Goal: Task Accomplishment & Management: Manage account settings

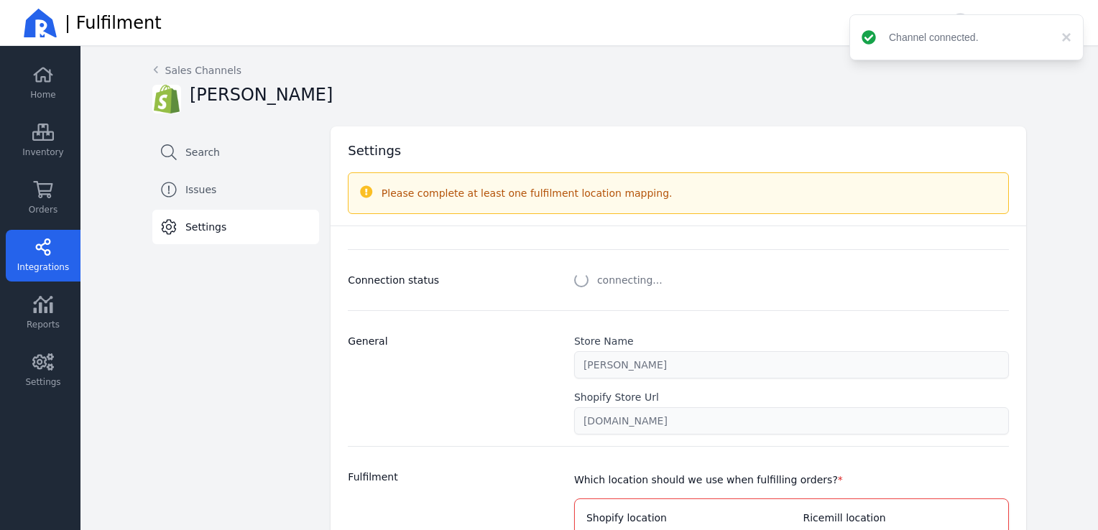
select select "paid_only"
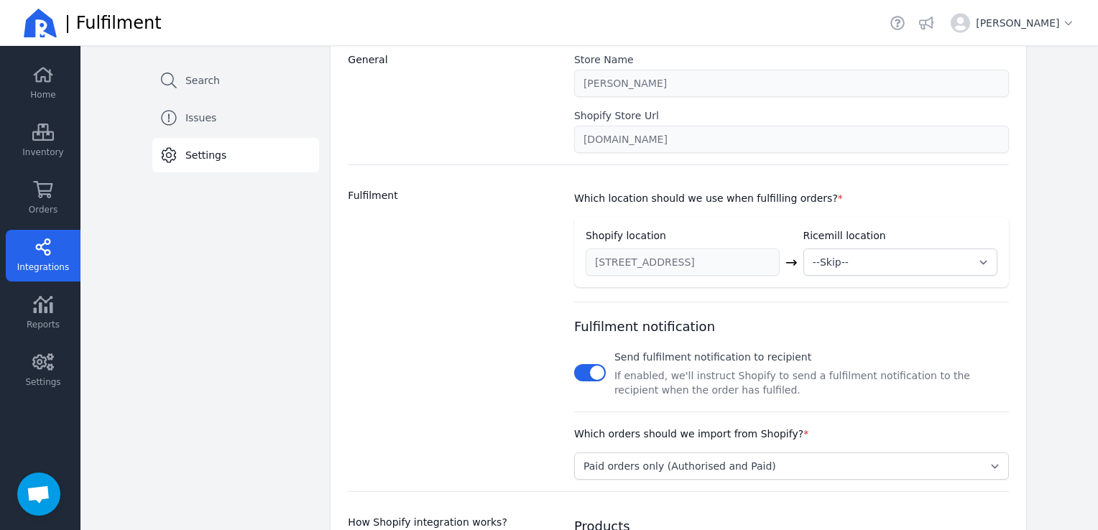
scroll to position [287, 0]
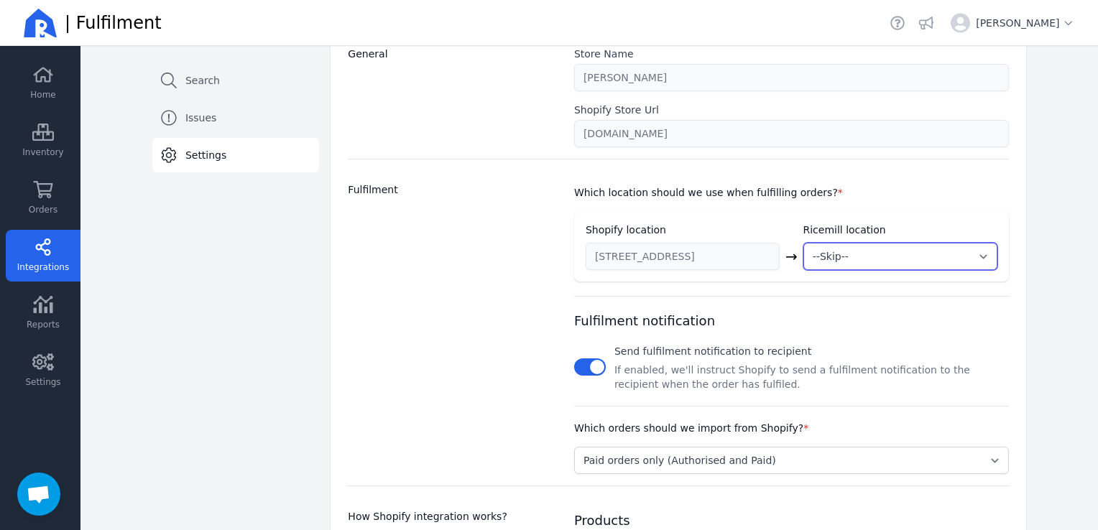
click at [965, 249] on select "--Skip-- ➕ Create new location My Warehouse" at bounding box center [901, 256] width 194 height 27
click at [983, 252] on select "--Skip-- ➕ Create new location My Warehouse" at bounding box center [901, 256] width 194 height 27
click at [983, 251] on select "--Skip-- ➕ Create new location My Warehouse" at bounding box center [901, 256] width 194 height 27
click at [986, 243] on select "--Skip-- ➕ Create new location My Warehouse" at bounding box center [901, 256] width 194 height 27
click at [977, 256] on select "--Skip-- ➕ Create new location My Warehouse" at bounding box center [901, 256] width 194 height 27
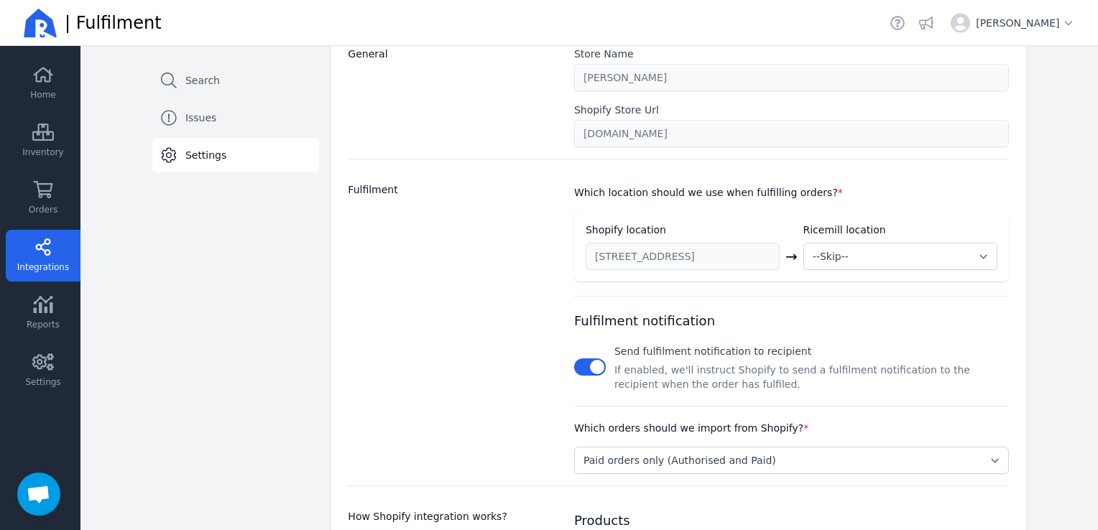
click at [1038, 101] on div "Back Sales Channels [PERSON_NAME] Search Issues Settings Settings Please review…" at bounding box center [589, 285] width 920 height 1052
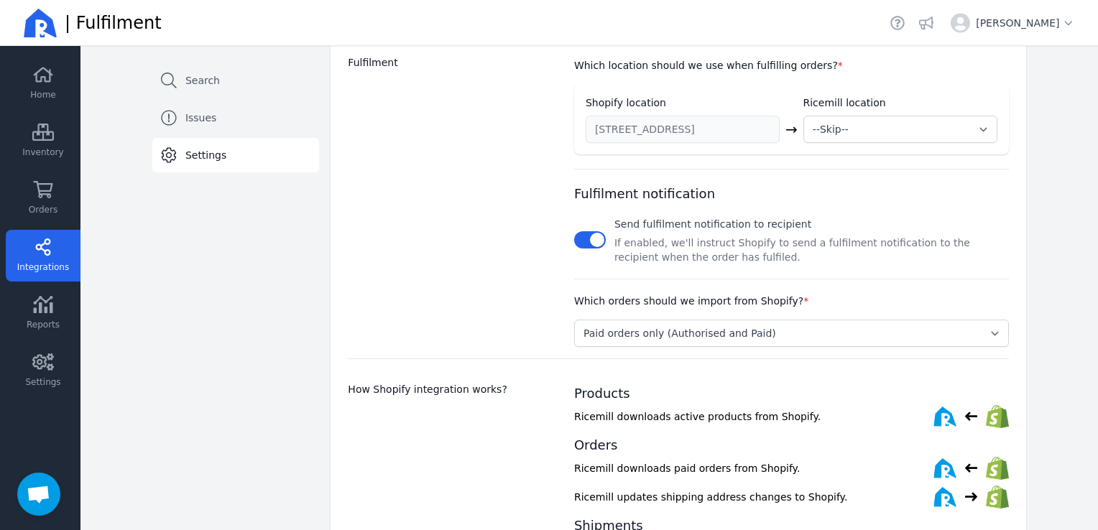
scroll to position [431, 0]
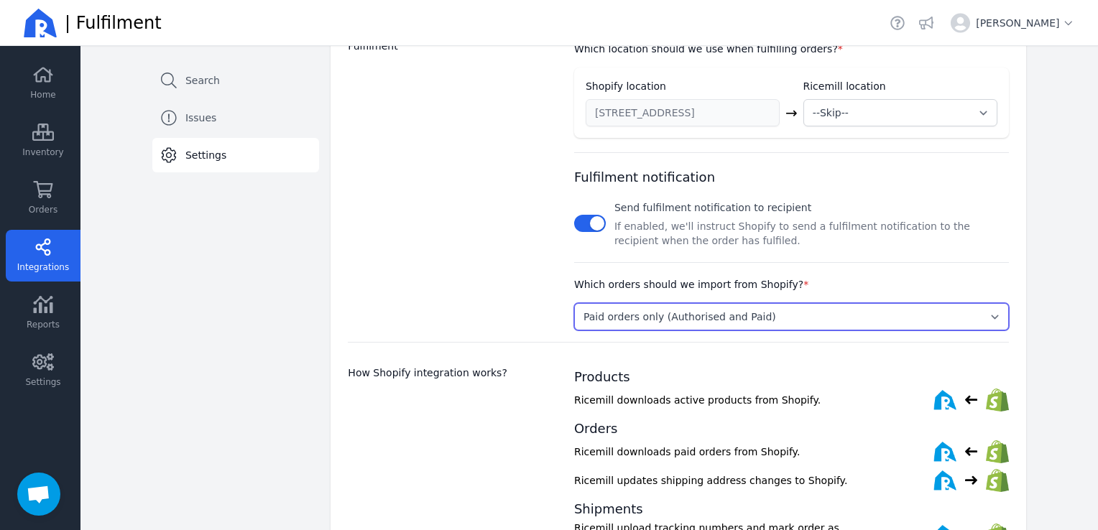
click at [980, 315] on select "Select... Paid orders only (Authorised and Paid) [PERSON_NAME] and [PERSON_NAME…" at bounding box center [791, 316] width 435 height 27
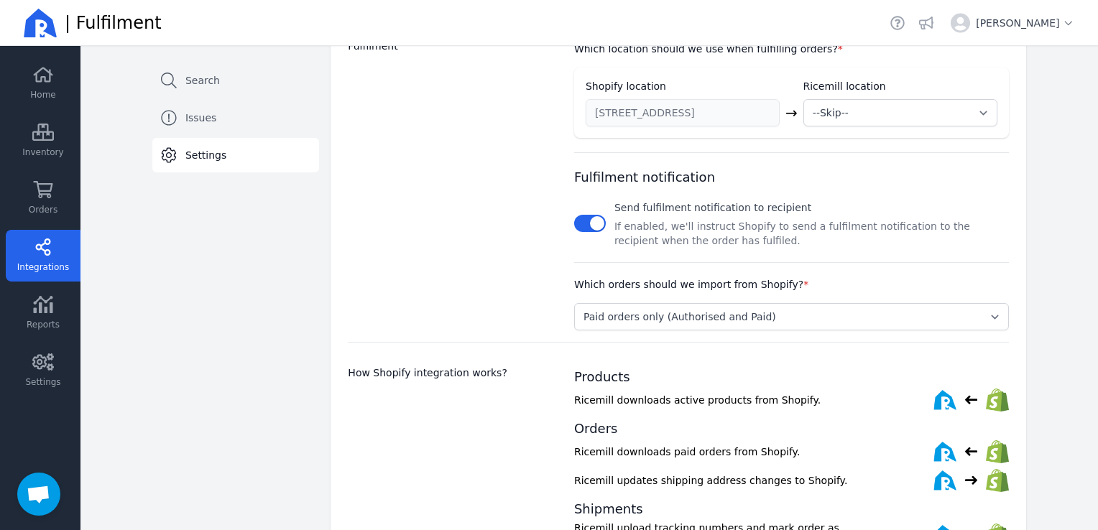
click at [1052, 254] on div "Back Sales Channels [PERSON_NAME] Search Issues Settings Settings Please review…" at bounding box center [589, 141] width 1018 height 1052
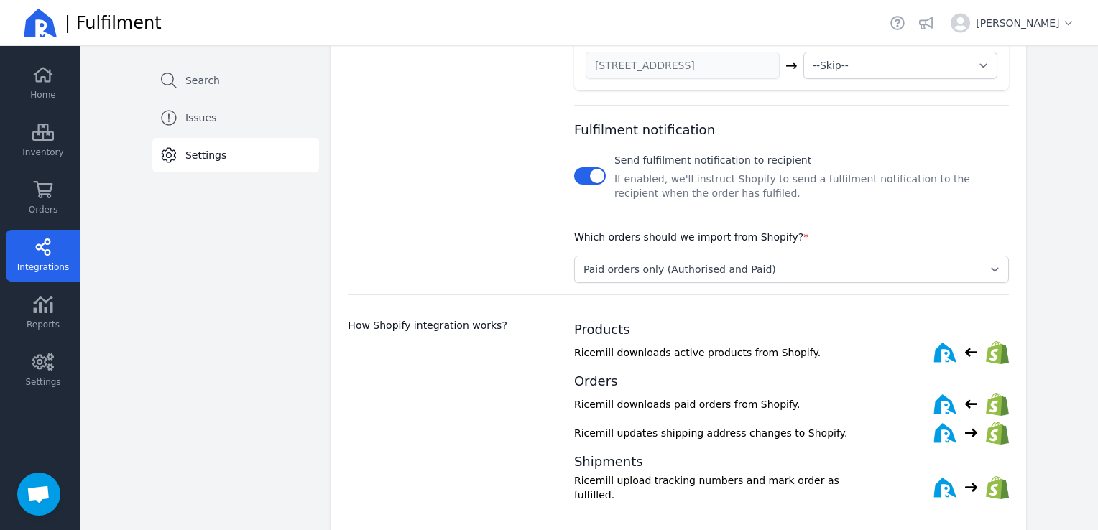
scroll to position [503, 0]
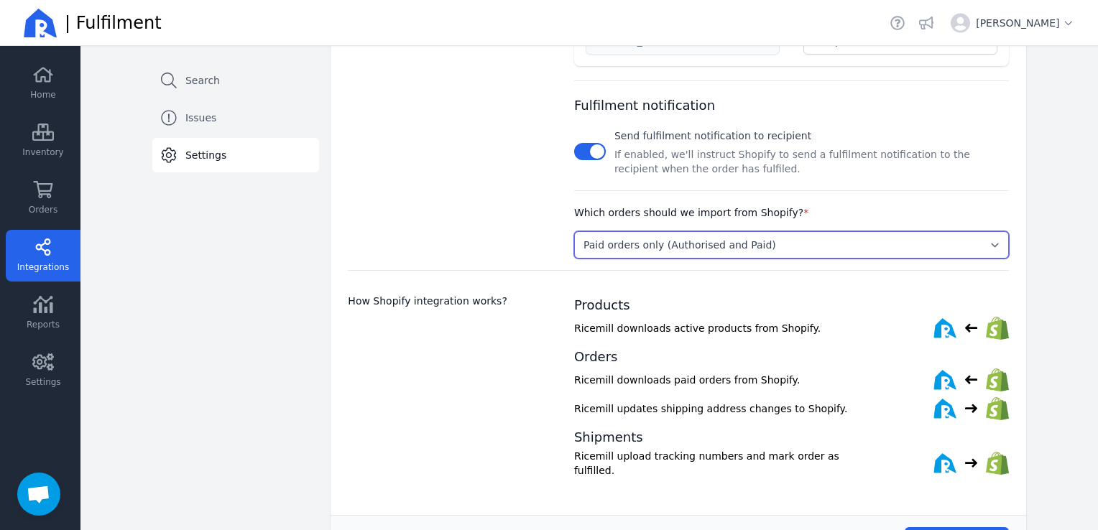
click at [993, 246] on select "Select... Paid orders only (Authorised and Paid) [PERSON_NAME] and [PERSON_NAME…" at bounding box center [791, 244] width 435 height 27
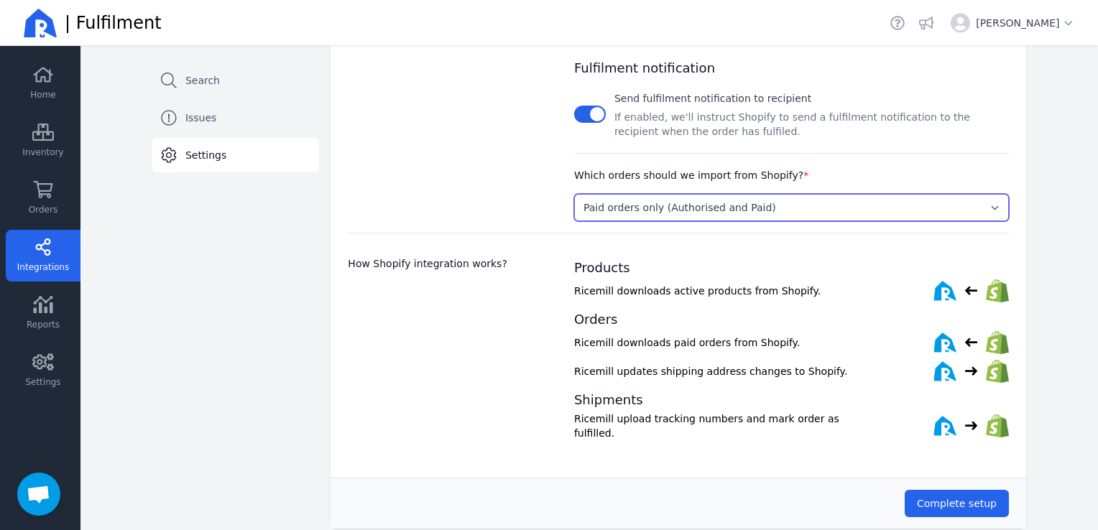
scroll to position [558, 0]
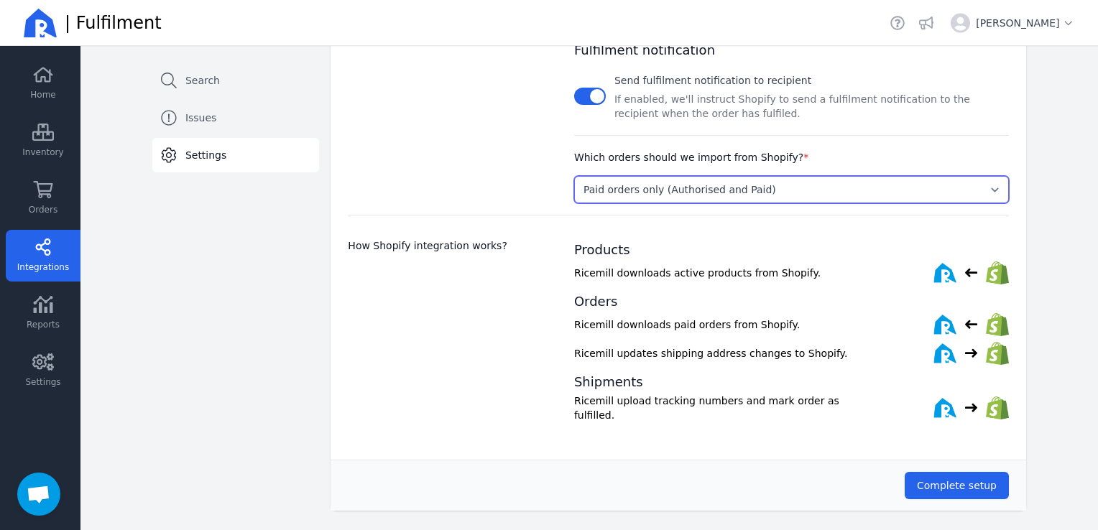
click at [986, 187] on select "Select... Paid orders only (Authorised and Paid) [PERSON_NAME] and [PERSON_NAME…" at bounding box center [791, 189] width 435 height 27
click at [574, 176] on select "Select... Paid orders only (Authorised and Paid) [PERSON_NAME] and [PERSON_NAME…" at bounding box center [791, 189] width 435 height 27
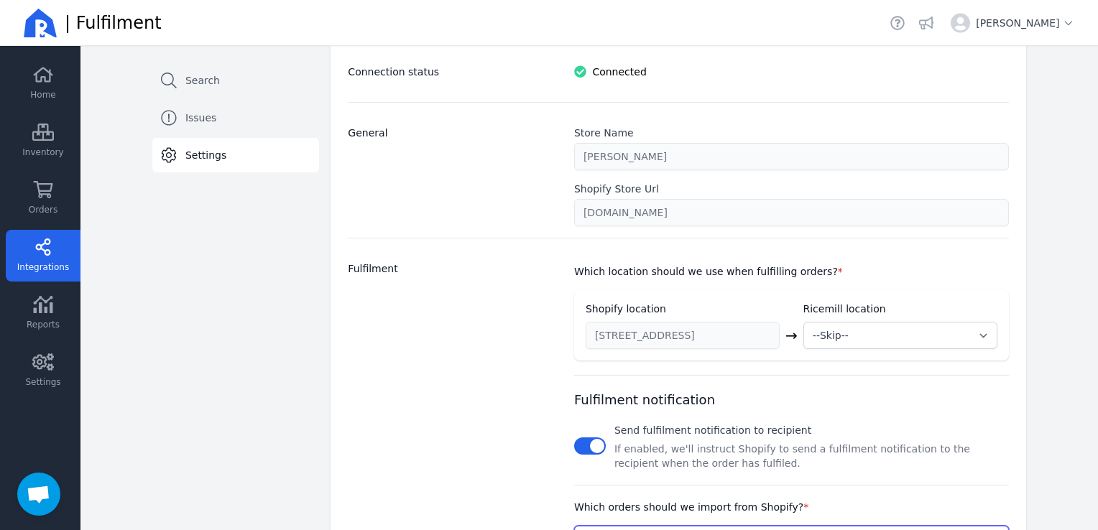
scroll to position [199, 0]
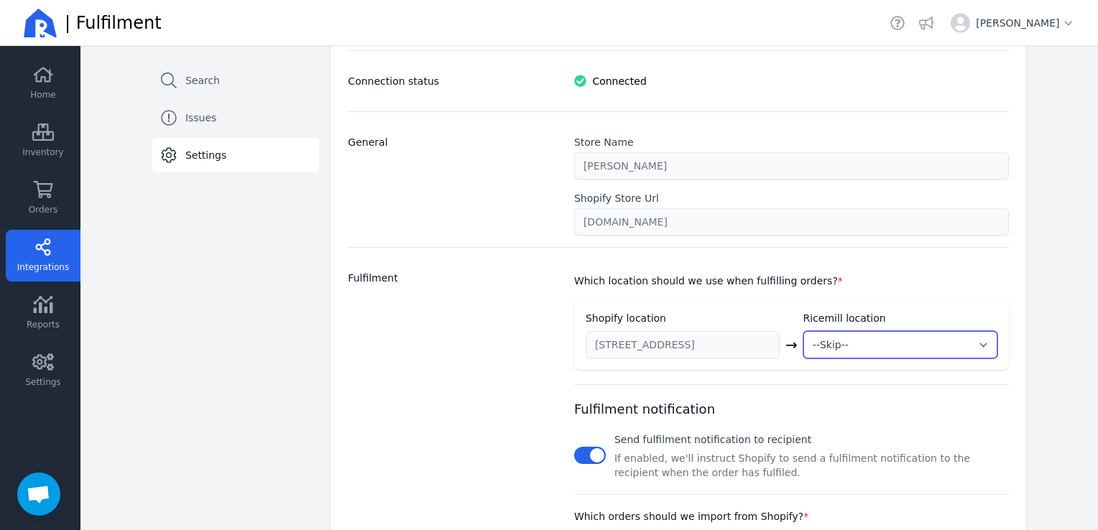
click at [977, 344] on select "--Skip-- ➕ Create new location My Warehouse" at bounding box center [901, 344] width 194 height 27
select select "new"
click at [804, 331] on select "--Skip-- ➕ Create new location My Warehouse" at bounding box center [901, 344] width 194 height 27
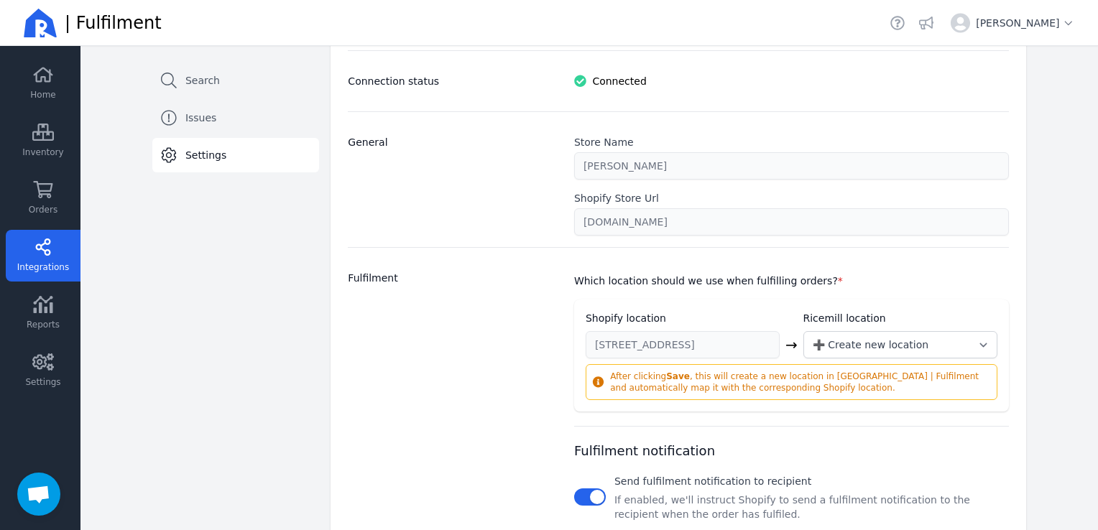
click at [905, 243] on div "Connection status Connected General Store Name [PERSON_NAME] Shopify Store Url …" at bounding box center [672, 433] width 673 height 788
click at [964, 345] on select "--Skip-- ➕ Create new location My Warehouse" at bounding box center [901, 344] width 194 height 27
click at [804, 359] on select "--Skip-- ➕ Create new location My Warehouse" at bounding box center [901, 344] width 194 height 27
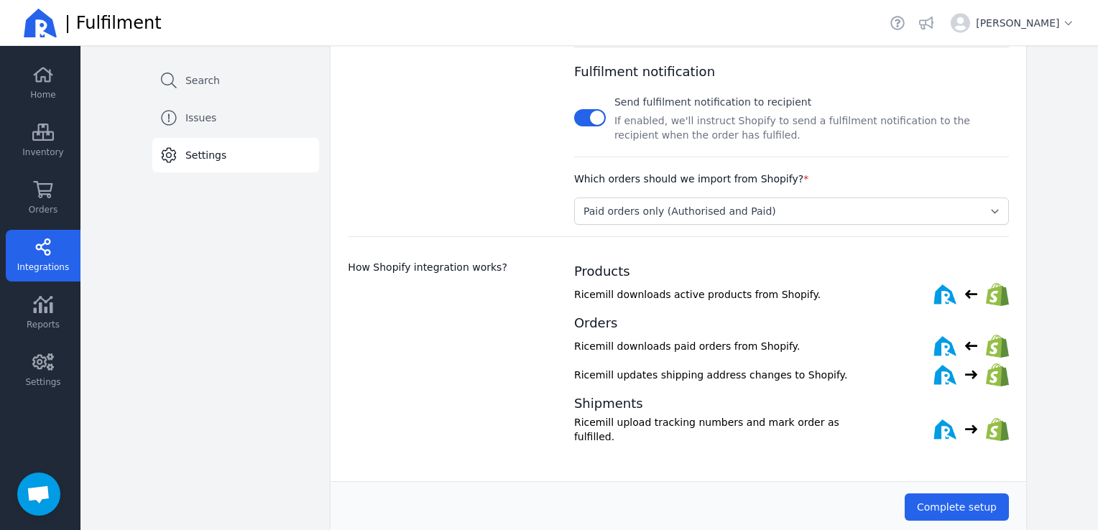
scroll to position [625, 0]
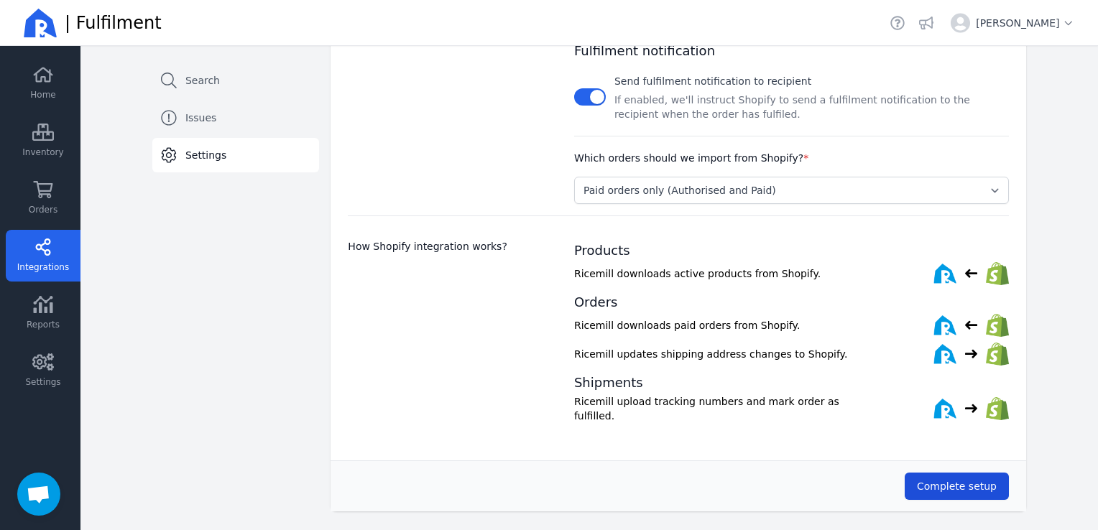
click at [943, 481] on span "Complete setup" at bounding box center [957, 486] width 80 height 11
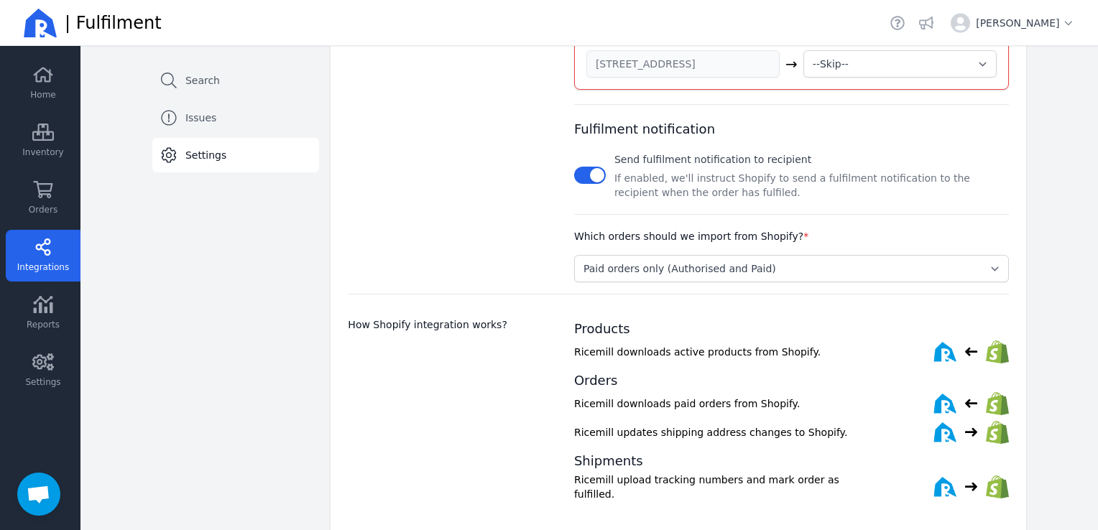
scroll to position [409, 0]
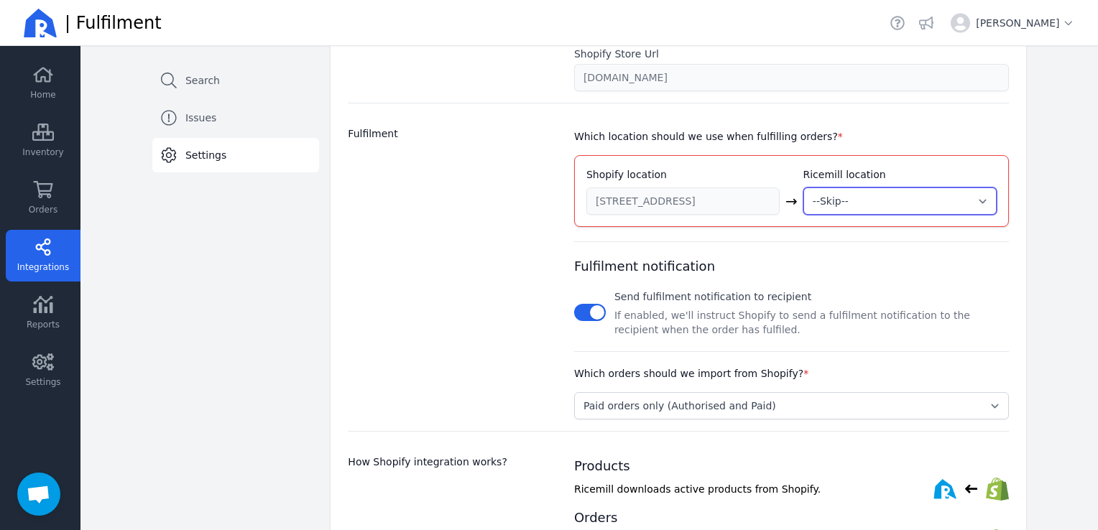
click at [883, 197] on select "--Skip-- ➕ Create new location My Warehouse" at bounding box center [900, 201] width 193 height 27
click at [804, 188] on select "--Skip-- ➕ Create new location My Warehouse" at bounding box center [900, 201] width 193 height 27
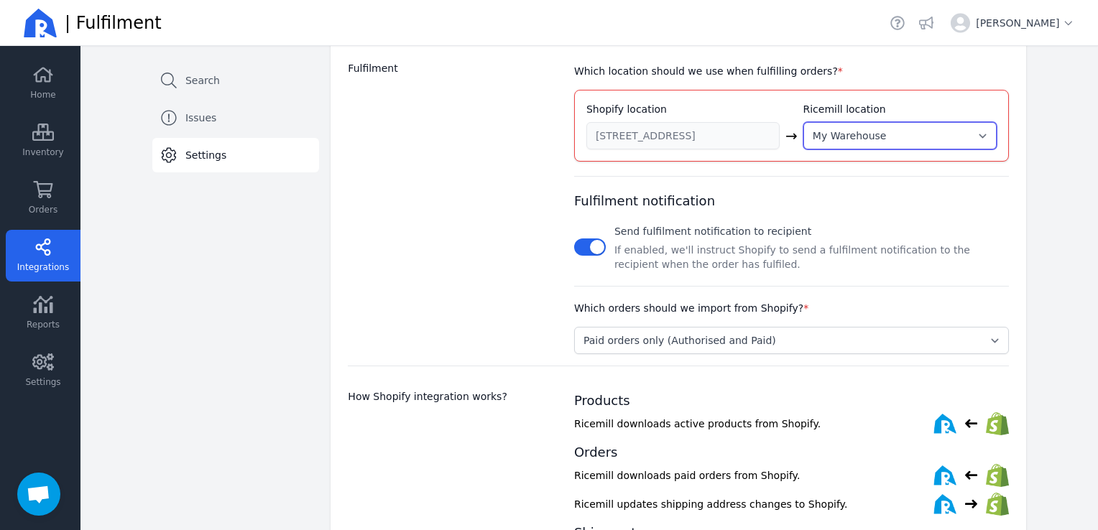
click at [968, 134] on select "--Skip-- ➕ Create new location My Warehouse" at bounding box center [900, 135] width 193 height 27
click at [804, 122] on select "--Skip-- ➕ Create new location My Warehouse" at bounding box center [900, 135] width 193 height 27
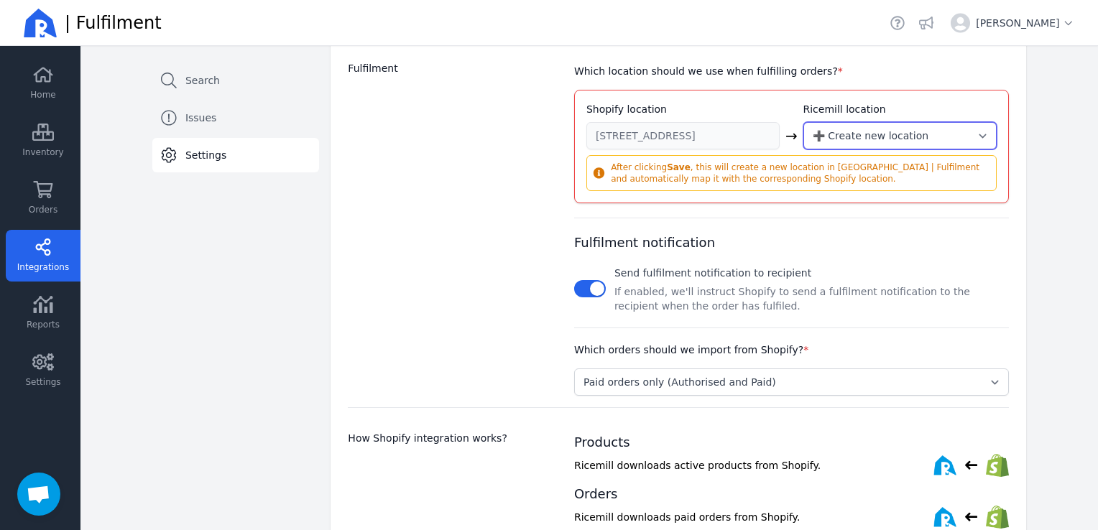
click at [829, 129] on select "--Skip-- ➕ Create new location My Warehouse" at bounding box center [900, 135] width 193 height 27
click at [804, 122] on select "--Skip-- ➕ Create new location My Warehouse" at bounding box center [900, 135] width 193 height 27
click at [844, 134] on select "--Skip-- ➕ Create new location My Warehouse" at bounding box center [900, 135] width 193 height 27
select select "1989"
click at [804, 122] on select "--Skip-- ➕ Create new location My Warehouse" at bounding box center [900, 135] width 193 height 27
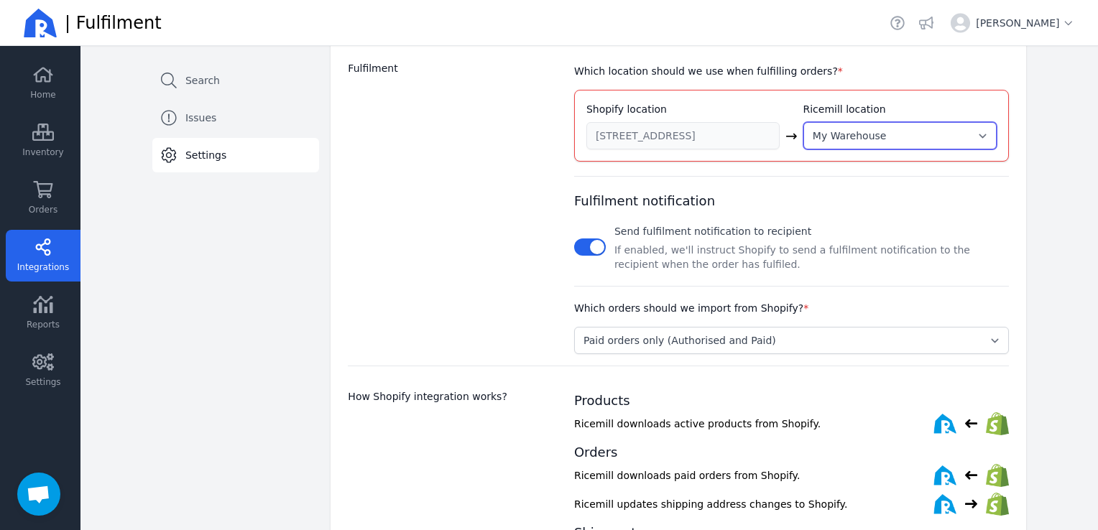
click at [891, 134] on select "--Skip-- ➕ Create new location My Warehouse" at bounding box center [900, 135] width 193 height 27
click at [804, 149] on select "--Skip-- ➕ Create new location My Warehouse" at bounding box center [900, 135] width 193 height 27
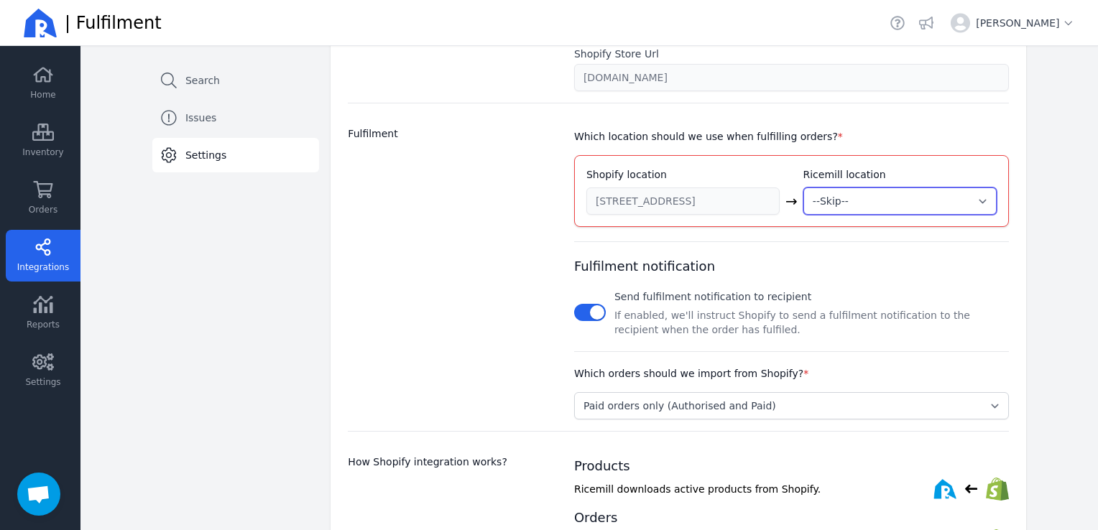
click at [834, 195] on select "--Skip-- ➕ Create new location My Warehouse" at bounding box center [900, 201] width 193 height 27
click at [804, 188] on select "--Skip-- ➕ Create new location My Warehouse" at bounding box center [900, 201] width 193 height 27
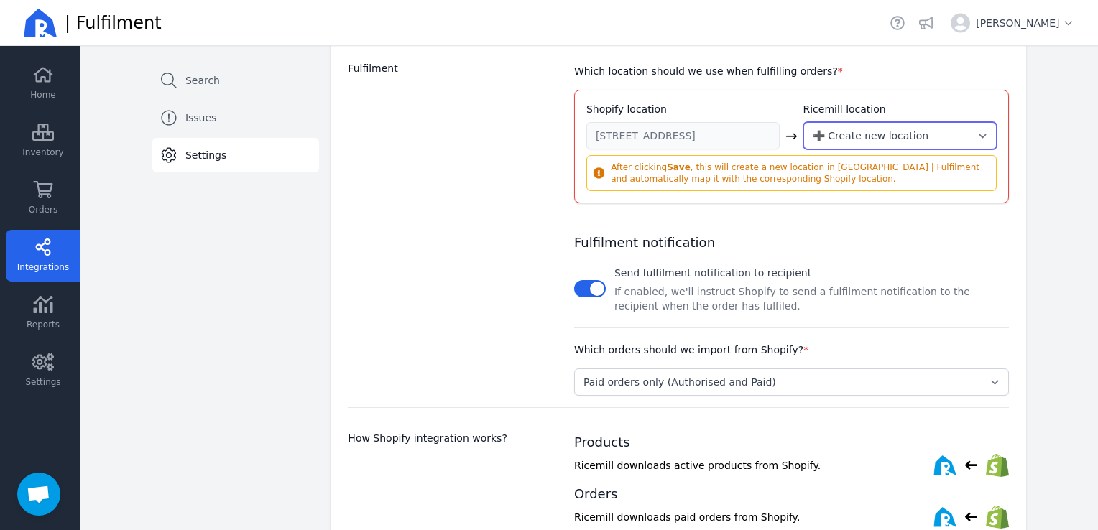
click at [816, 134] on select "--Skip-- ➕ Create new location My Warehouse" at bounding box center [900, 135] width 193 height 27
click at [804, 122] on select "--Skip-- ➕ Create new location My Warehouse" at bounding box center [900, 135] width 193 height 27
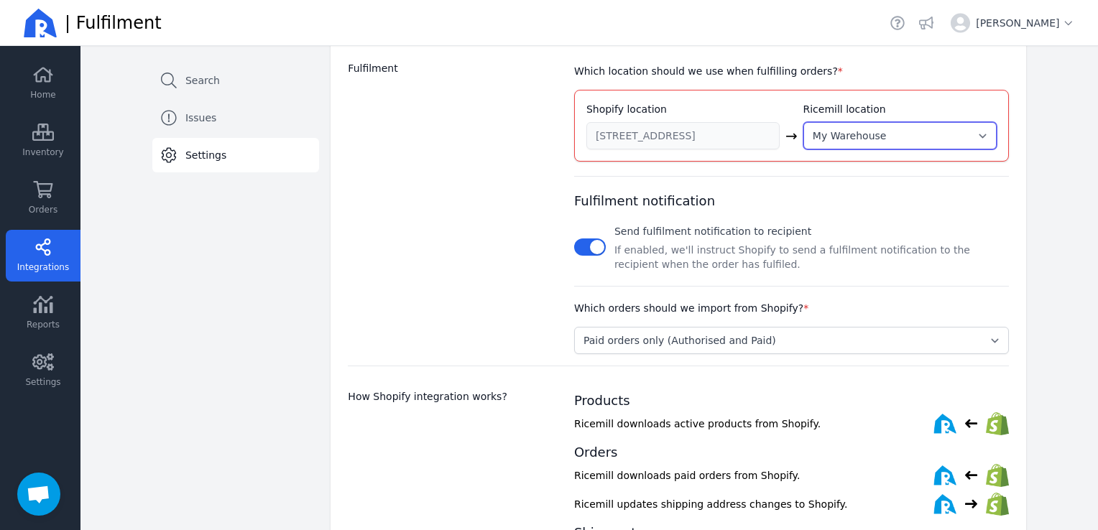
click at [970, 128] on select "--Skip-- ➕ Create new location My Warehouse" at bounding box center [900, 135] width 193 height 27
click at [804, 122] on select "--Skip-- ➕ Create new location My Warehouse" at bounding box center [900, 135] width 193 height 27
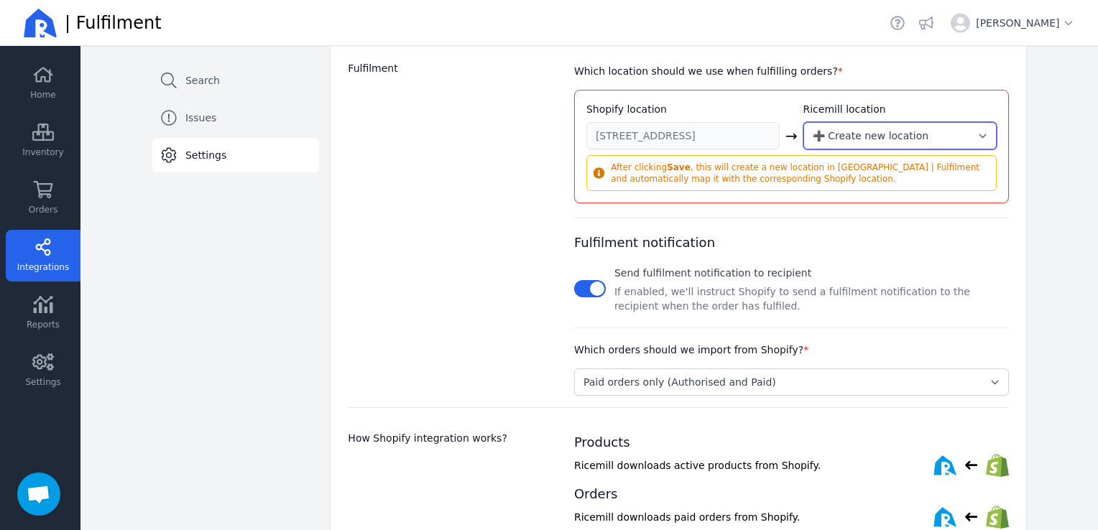
click at [979, 130] on select "--Skip-- ➕ Create new location My Warehouse" at bounding box center [900, 135] width 193 height 27
select select "1989"
click at [804, 122] on select "--Skip-- ➕ Create new location My Warehouse" at bounding box center [900, 135] width 193 height 27
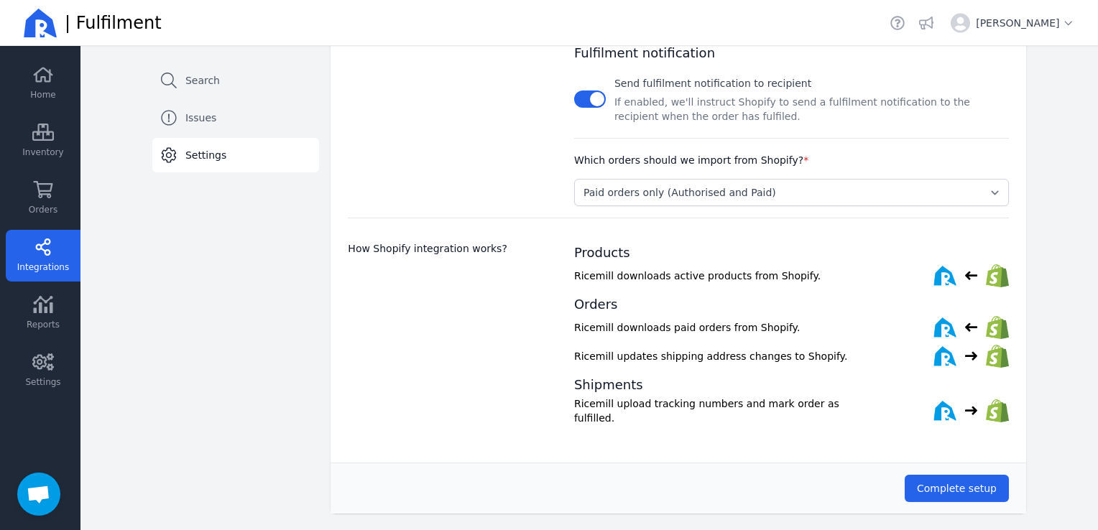
scroll to position [560, 0]
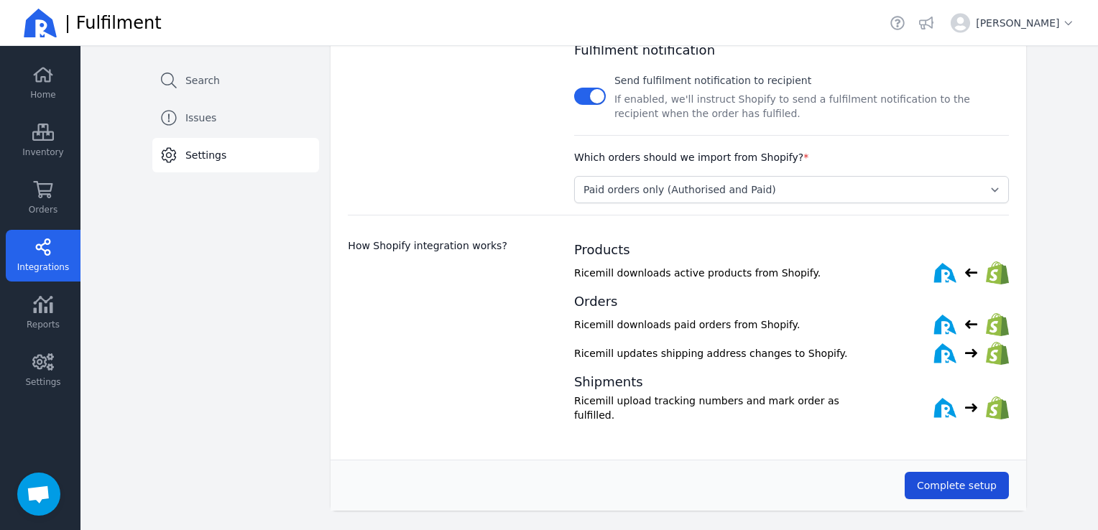
click at [946, 480] on span "Complete setup" at bounding box center [957, 485] width 80 height 11
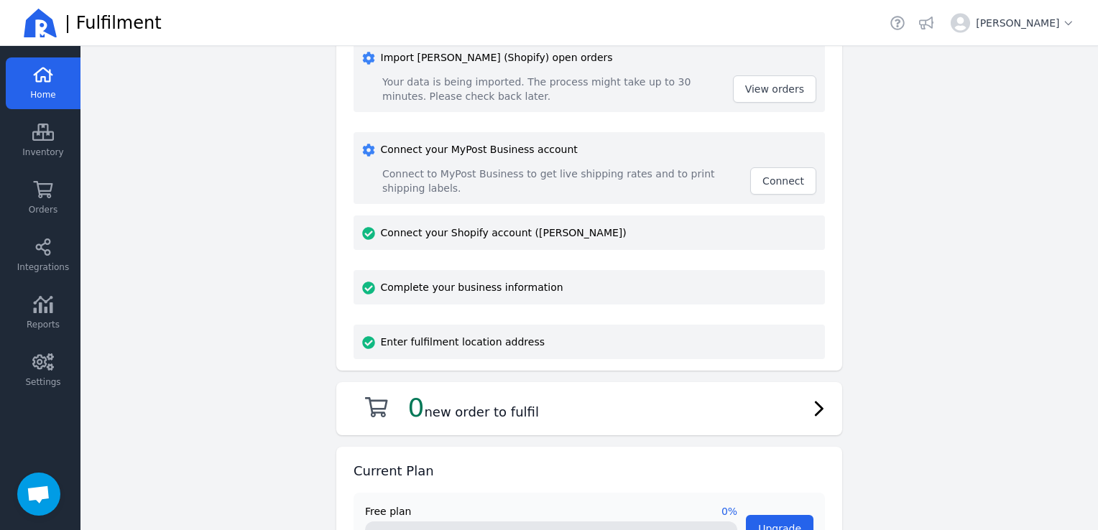
scroll to position [46, 0]
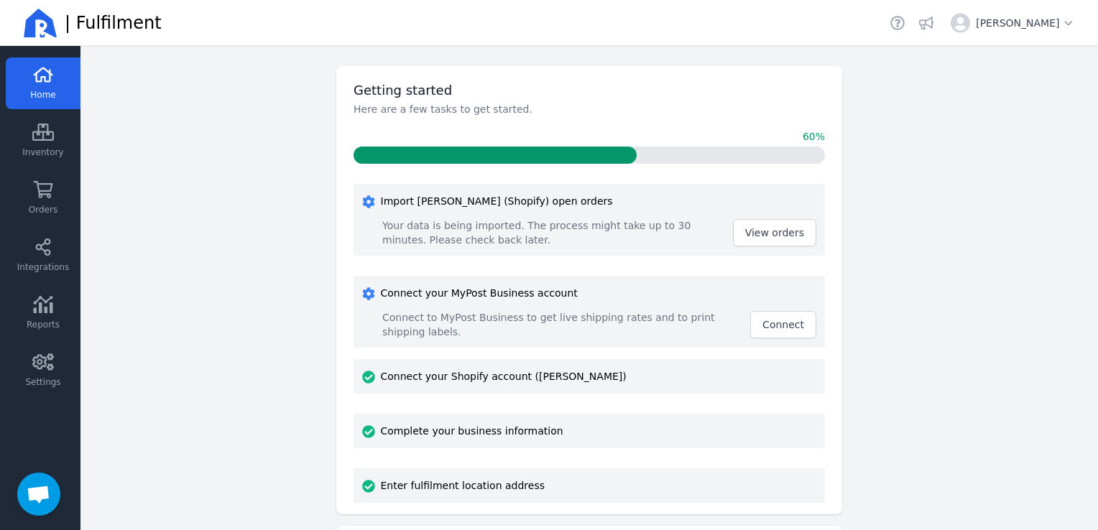
click at [770, 326] on span "Connect" at bounding box center [784, 324] width 42 height 11
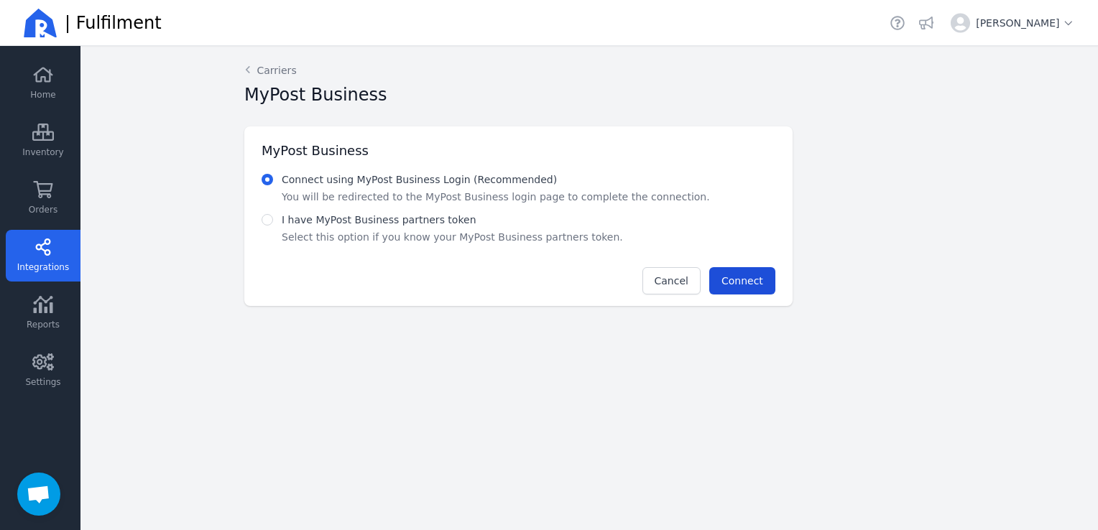
click at [735, 280] on span "Connect" at bounding box center [743, 280] width 42 height 11
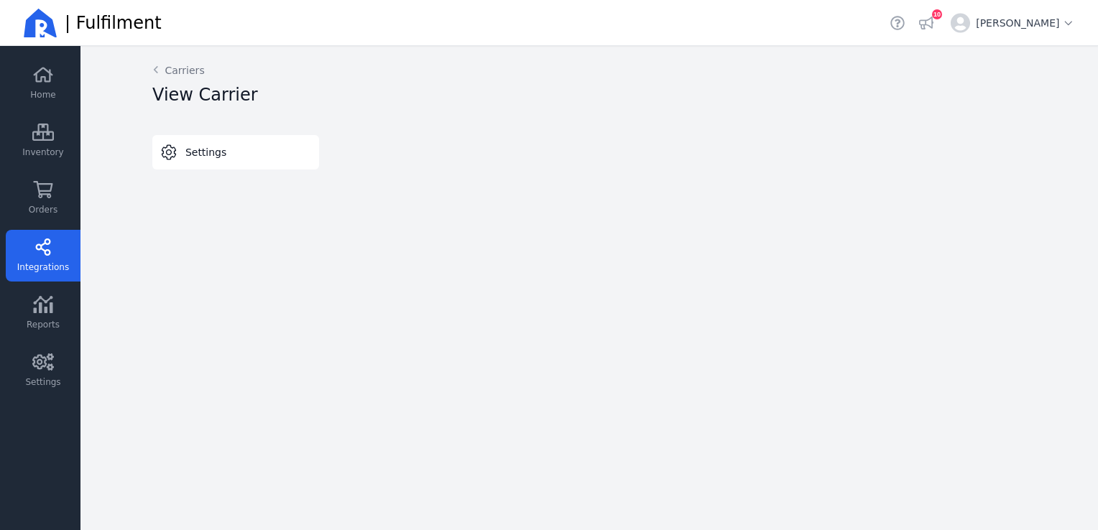
select select "THERMAL-LABEL-A6-1PP"
select select "SALE_OF_GOODS"
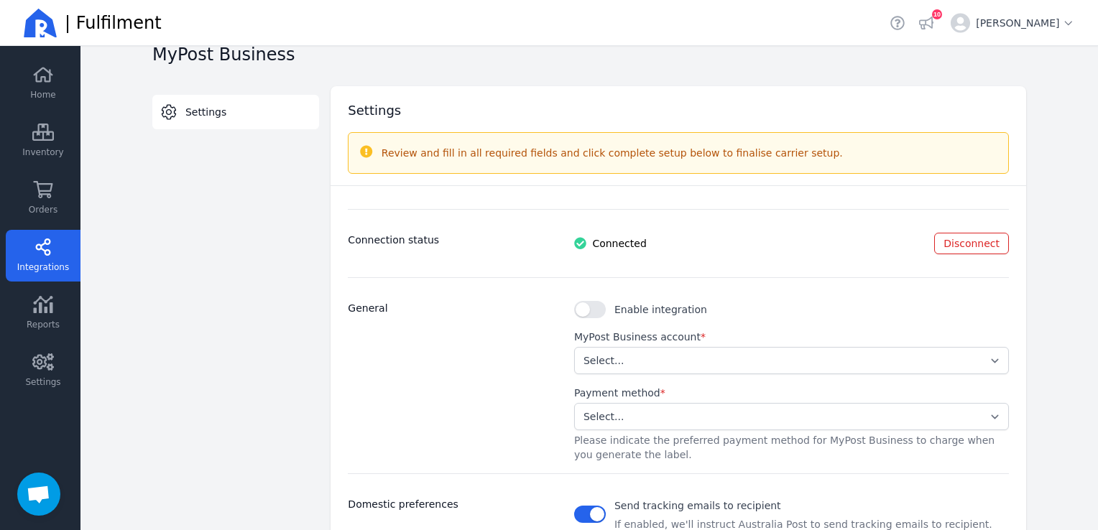
scroll to position [72, 0]
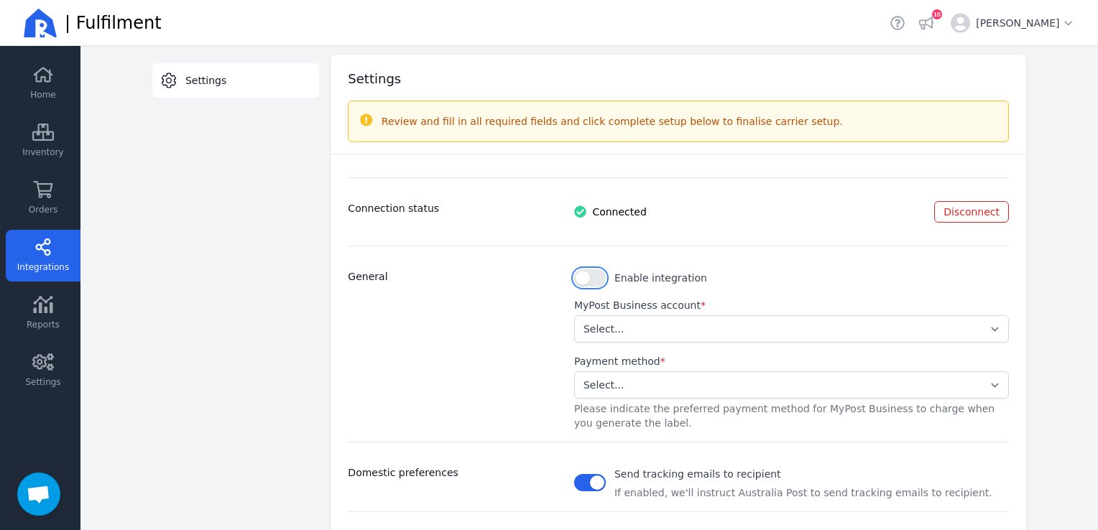
click at [594, 280] on button "button" at bounding box center [590, 278] width 32 height 17
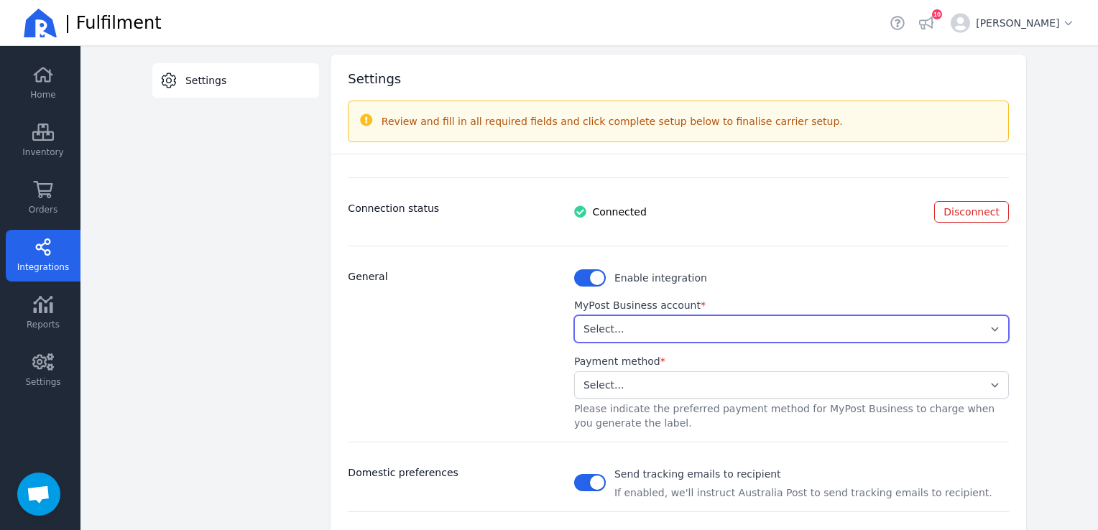
click at [989, 331] on select "Select... ffcb99e656a74aa7b686031c73a5f598" at bounding box center [791, 329] width 435 height 27
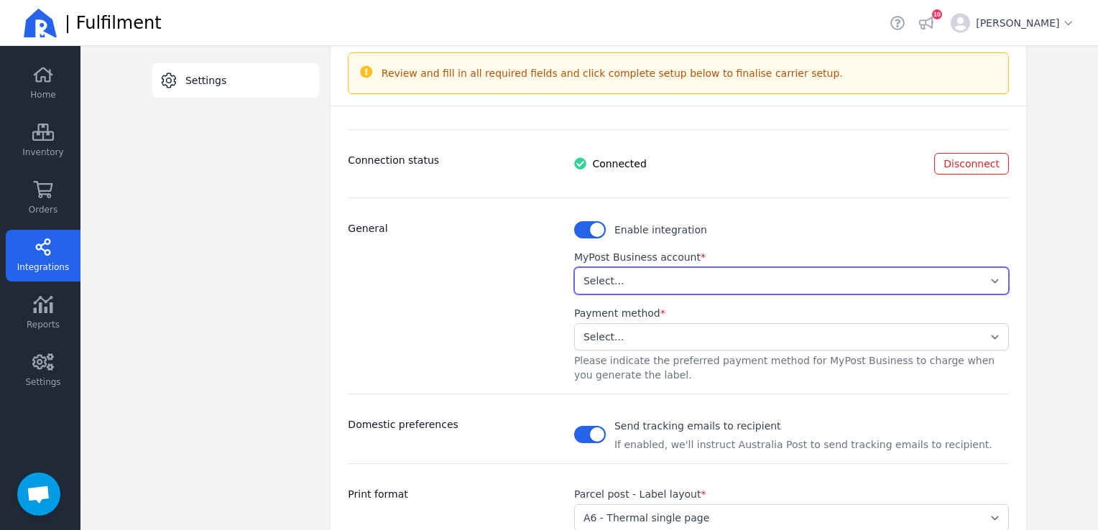
scroll to position [144, 0]
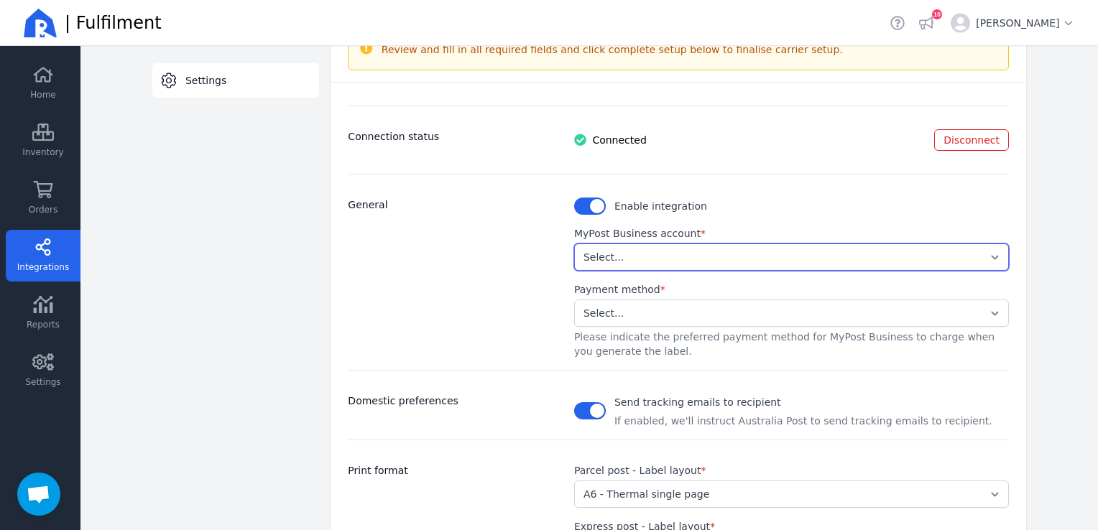
click at [967, 252] on select "Select... ffcb99e656a74aa7b686031c73a5f598" at bounding box center [791, 257] width 435 height 27
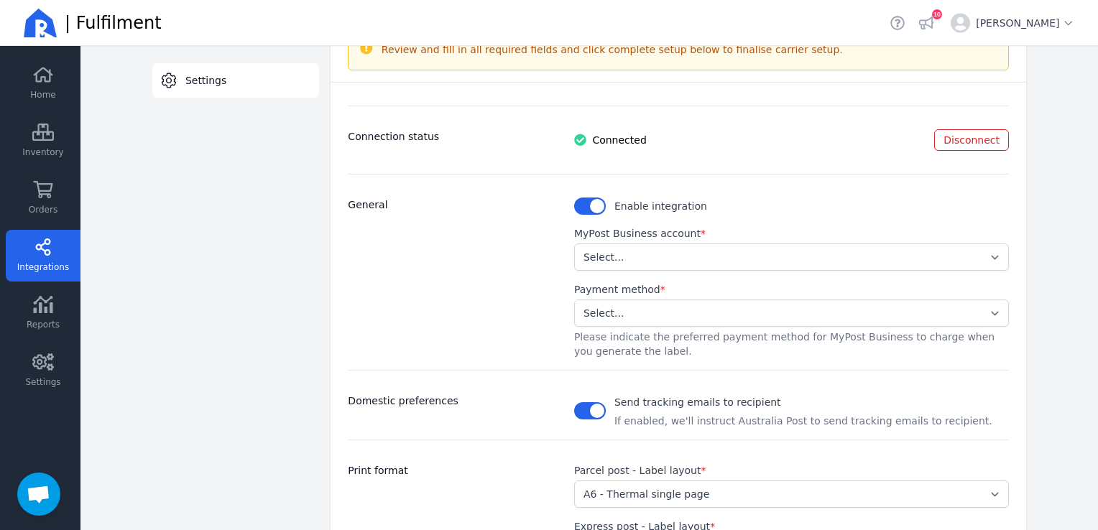
click at [917, 200] on div "Enable integration MyPost Business account * Select... ffcb99e656a74aa7b686031c…" at bounding box center [791, 272] width 435 height 172
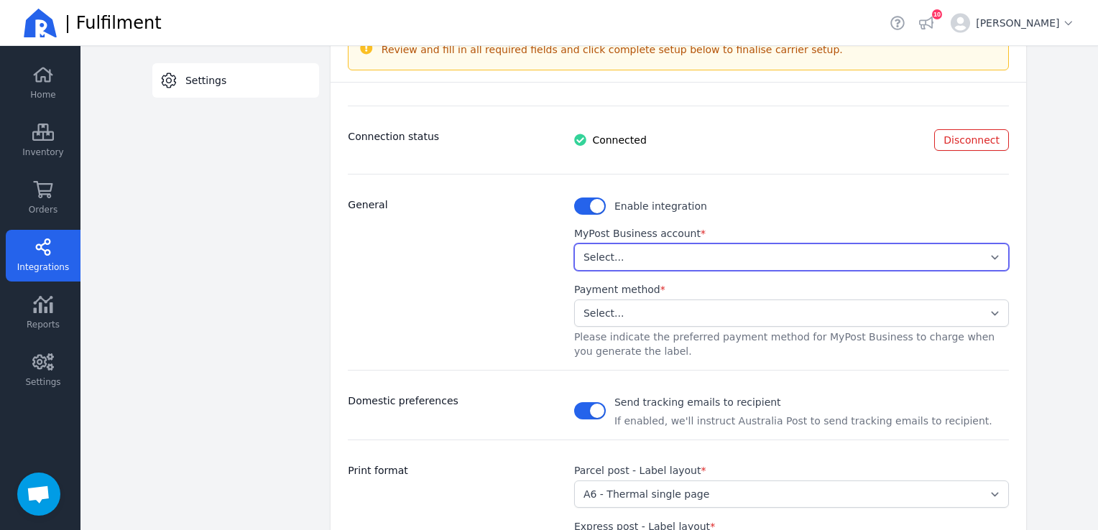
click at [994, 252] on select "Select... ffcb99e656a74aa7b686031c73a5f598" at bounding box center [791, 257] width 435 height 27
select select "ffcb99e656a74aa7b686031c73a5f598"
click at [574, 244] on select "Select... ffcb99e656a74aa7b686031c73a5f598" at bounding box center [791, 257] width 435 height 27
click at [987, 253] on select "Select... ffcb99e656a74aa7b686031c73a5f598" at bounding box center [791, 257] width 435 height 27
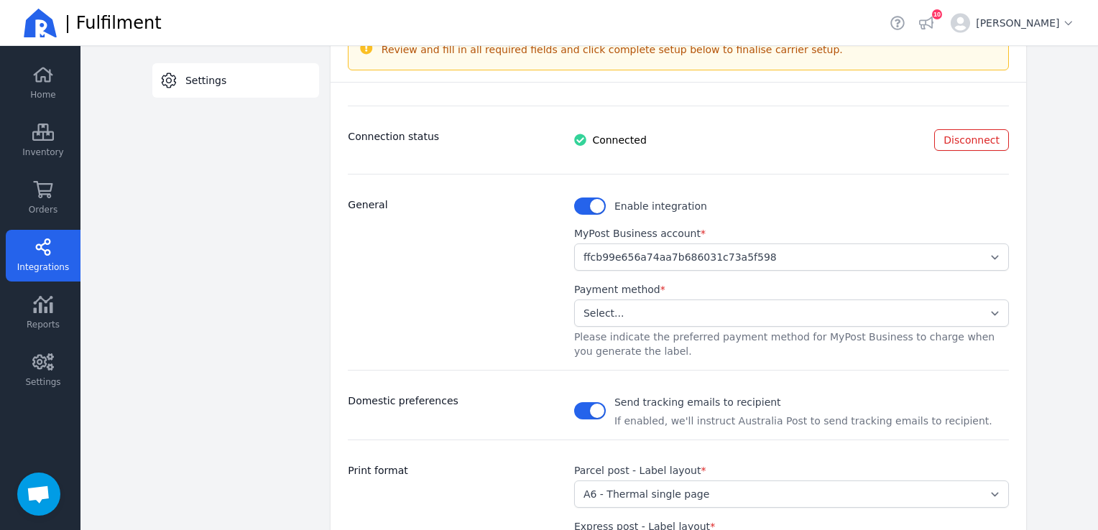
click at [760, 221] on div "Enable integration MyPost Business account * Select... ffcb99e656a74aa7b686031c…" at bounding box center [791, 272] width 435 height 172
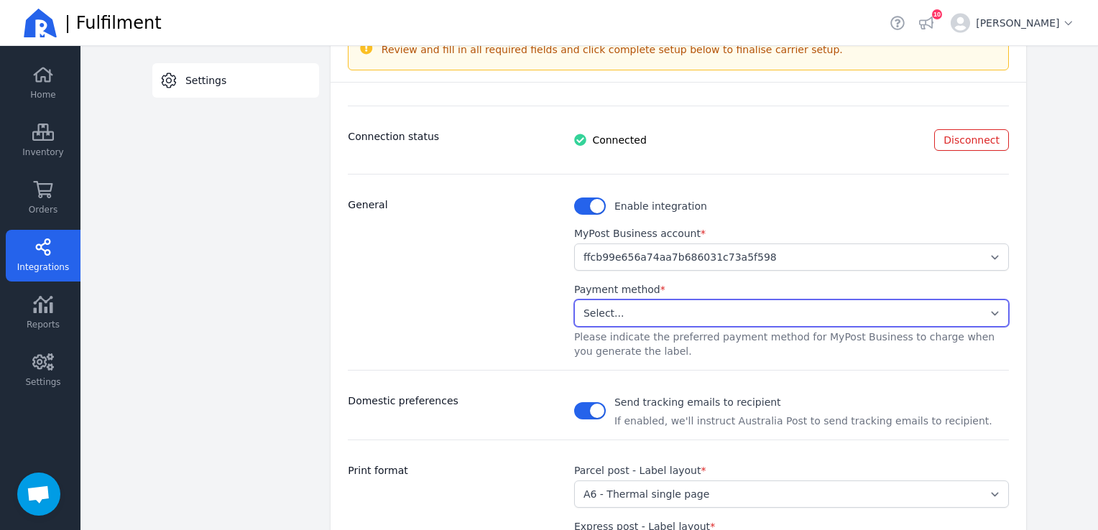
click at [985, 308] on select "Select... Stored Credit Card" at bounding box center [791, 313] width 435 height 27
select select "STORED_PAYMENT"
click at [574, 300] on select "Select... Stored Credit Card" at bounding box center [791, 313] width 435 height 27
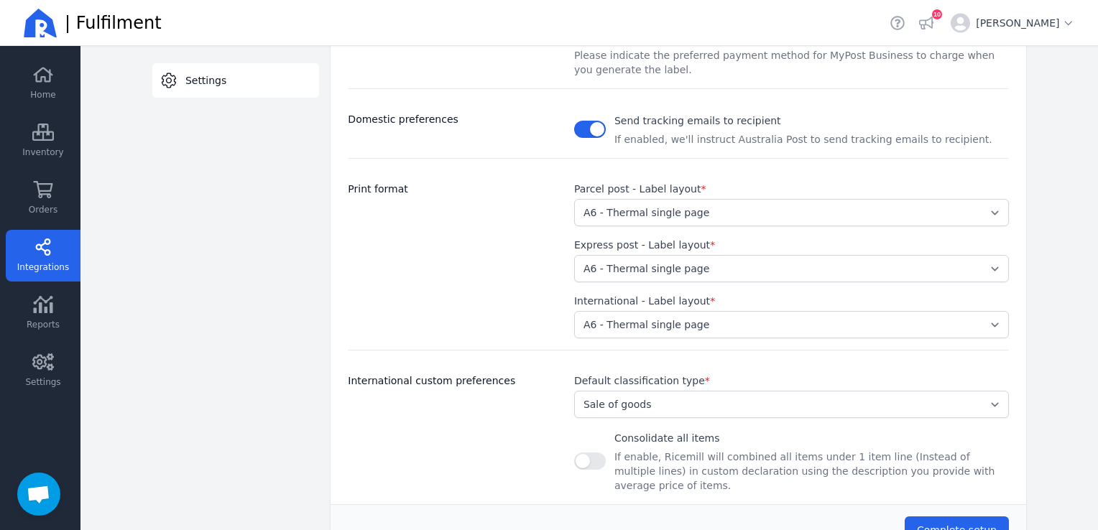
scroll to position [428, 0]
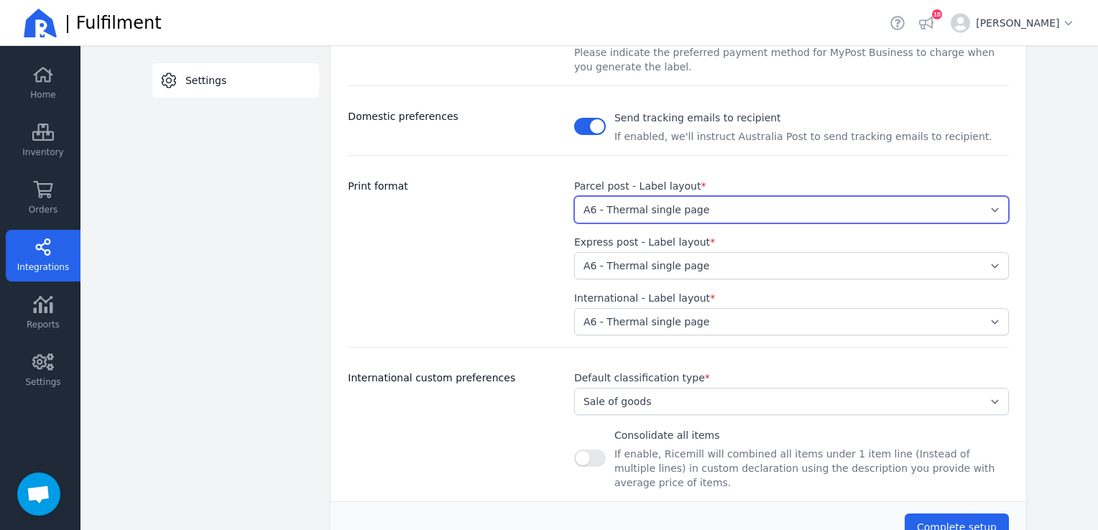
click at [990, 205] on select "Select... A4 - Four labels per page A4 - Single label per page A6 - Thermal sin…" at bounding box center [791, 209] width 435 height 27
click at [993, 208] on select "Select... A4 - Four labels per page A4 - Single label per page A6 - Thermal sin…" at bounding box center [791, 209] width 435 height 27
click at [993, 206] on select "Select... A4 - Four labels per page A4 - Single label per page A6 - Thermal sin…" at bounding box center [791, 209] width 435 height 27
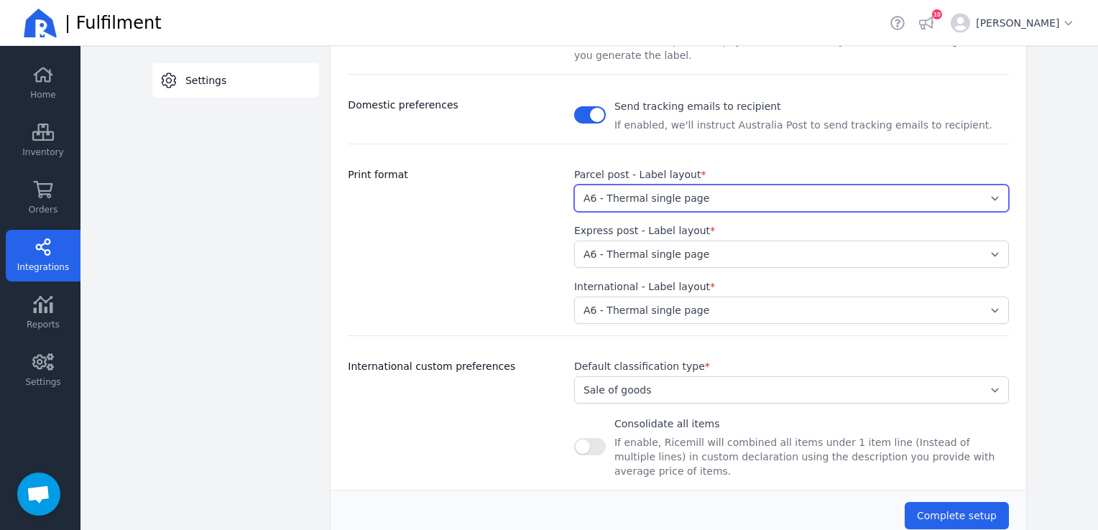
scroll to position [461, 0]
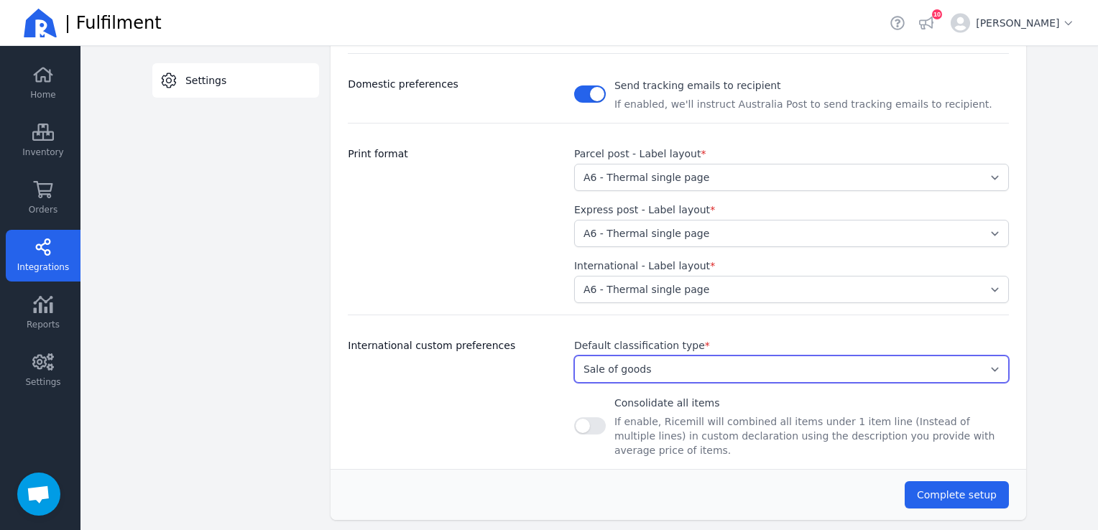
click at [991, 363] on select "Select... Document Gift Sample Sale of goods Other" at bounding box center [791, 369] width 435 height 27
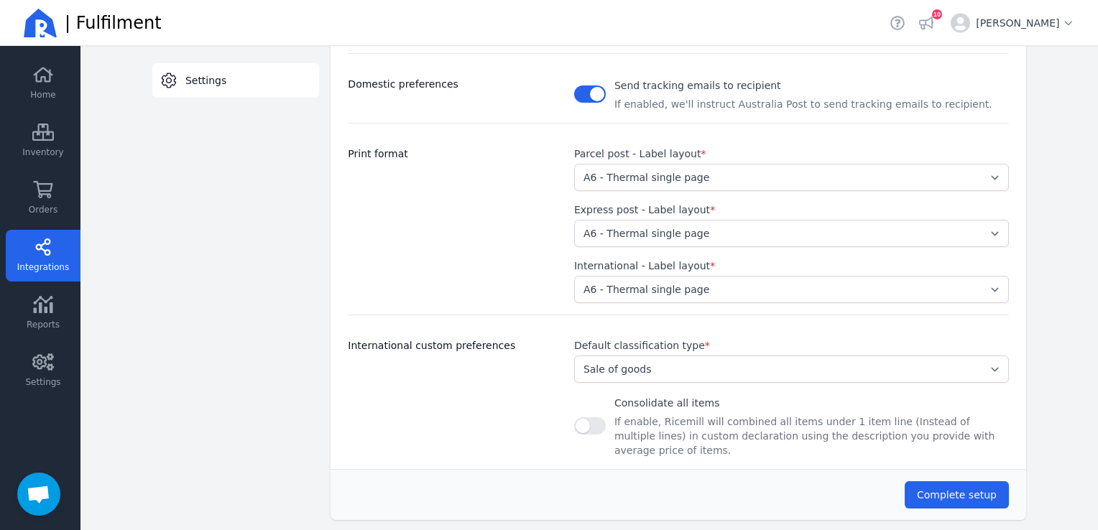
click at [1049, 361] on main "Back Carriers MyPost Business Settings Switch tab Settings Change the above sel…" at bounding box center [589, 288] width 1018 height 484
click at [598, 409] on div "Consolidate all items If enable, Ricemill will combined all items under 1 item …" at bounding box center [791, 426] width 435 height 63
click at [590, 418] on button "button" at bounding box center [590, 426] width 32 height 17
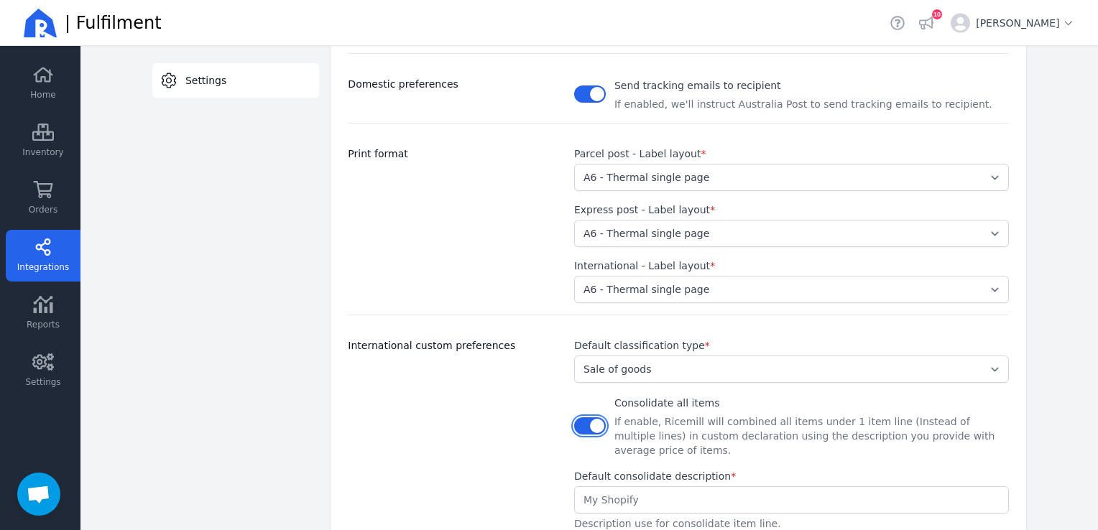
click at [577, 418] on button "button" at bounding box center [590, 426] width 32 height 17
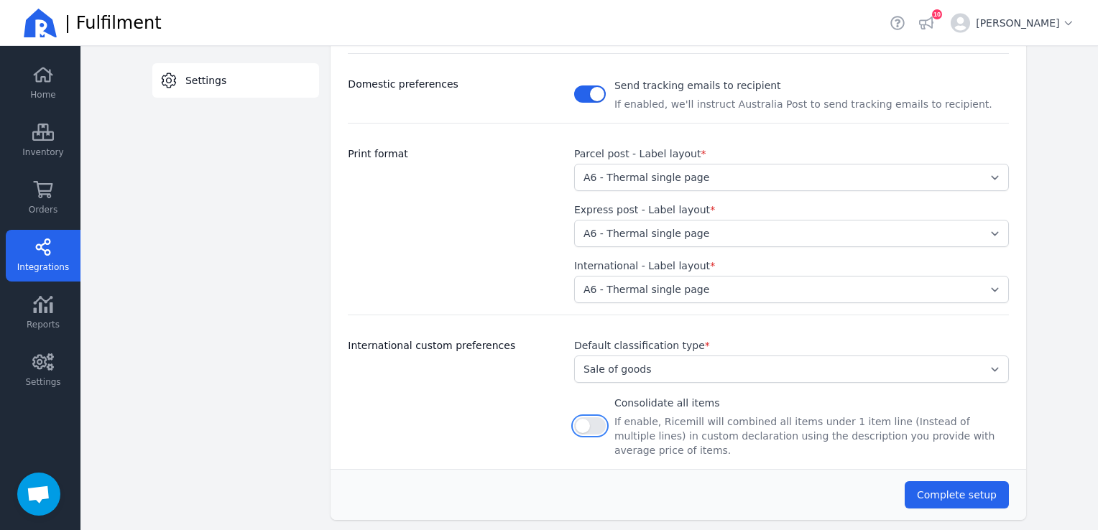
click at [591, 418] on button "button" at bounding box center [590, 426] width 32 height 17
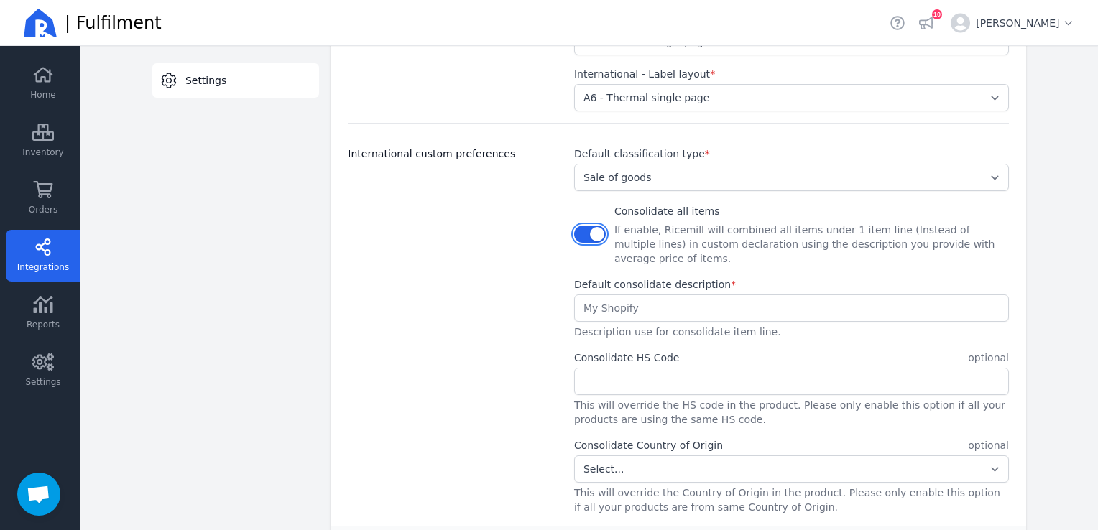
scroll to position [676, 0]
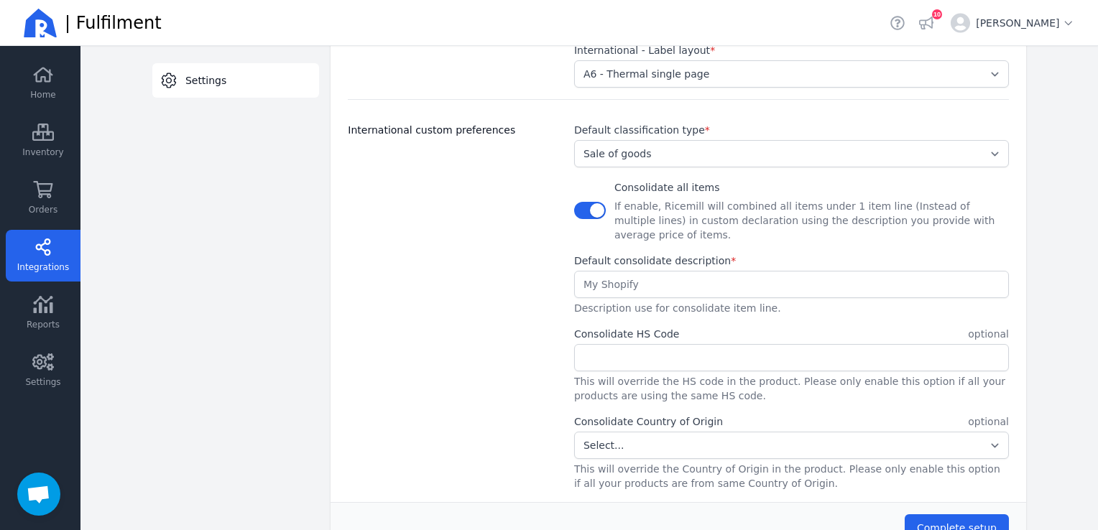
click at [615, 272] on input "text" at bounding box center [791, 285] width 433 height 26
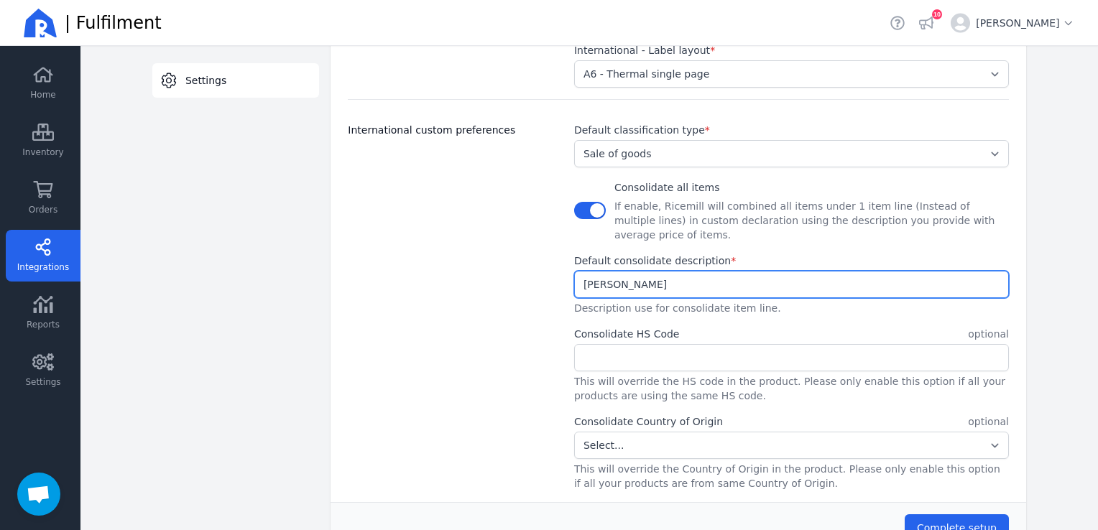
type input "Ashley Alba Jewellery"
click at [655, 345] on input "text" at bounding box center [791, 358] width 433 height 26
drag, startPoint x: 688, startPoint y: 266, endPoint x: 542, endPoint y: 270, distance: 145.9
click at [547, 268] on div "International custom preferences Default classification type * Select... Docume…" at bounding box center [678, 295] width 661 height 392
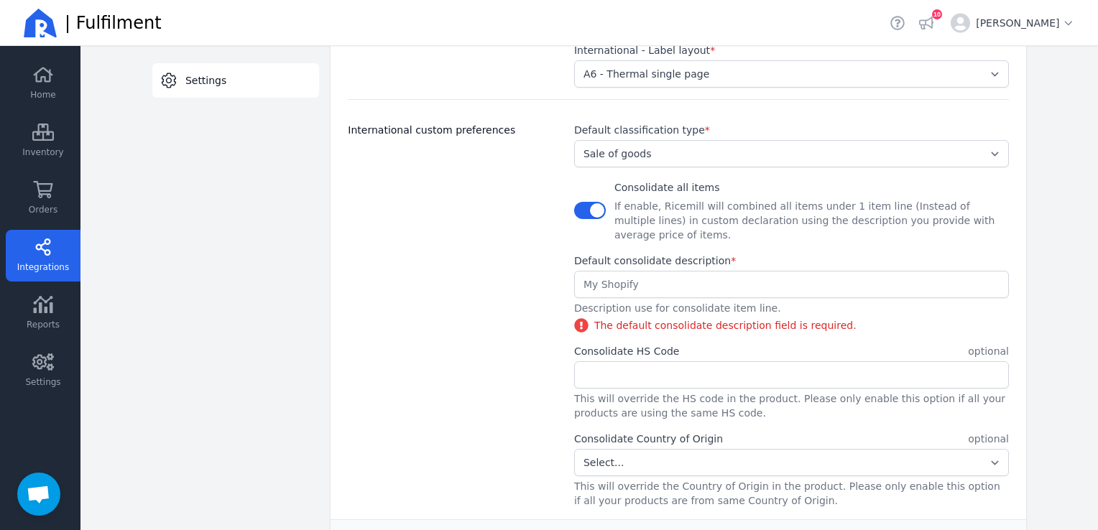
click at [510, 237] on div "International custom preferences" at bounding box center [452, 315] width 209 height 385
click at [575, 202] on button "button" at bounding box center [590, 210] width 32 height 17
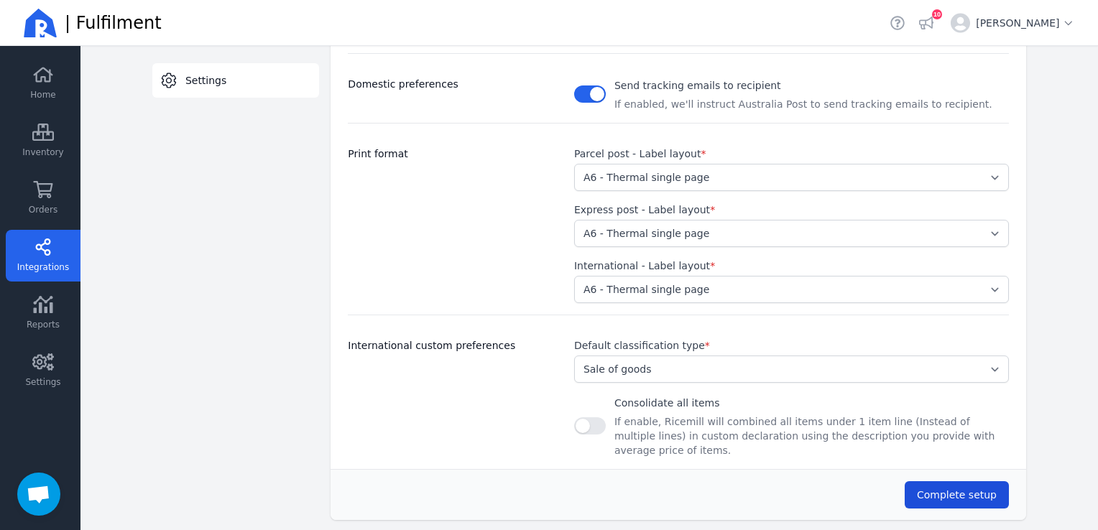
click at [953, 489] on span "Complete setup" at bounding box center [957, 494] width 80 height 11
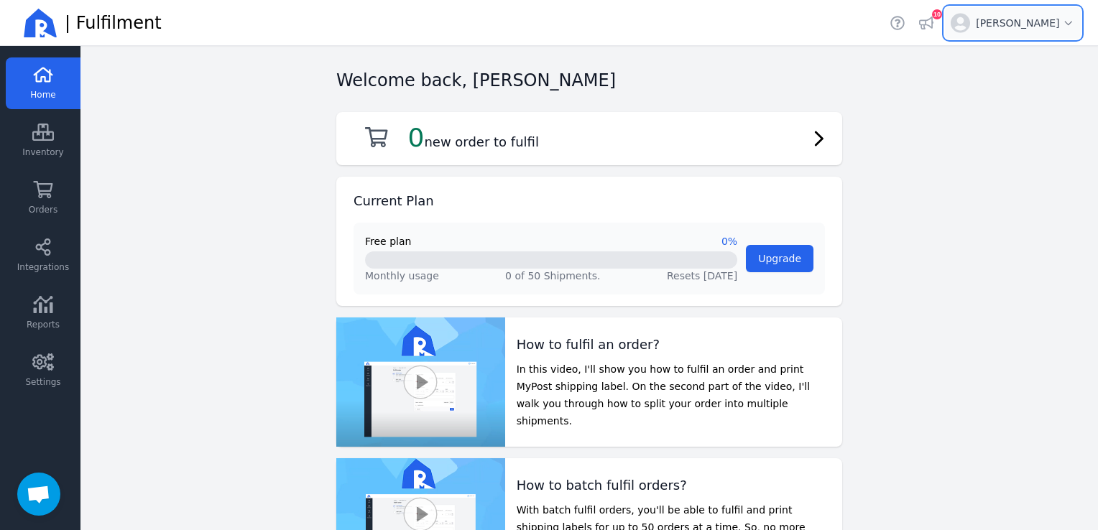
click at [1068, 24] on icon "button" at bounding box center [1068, 23] width 13 height 9
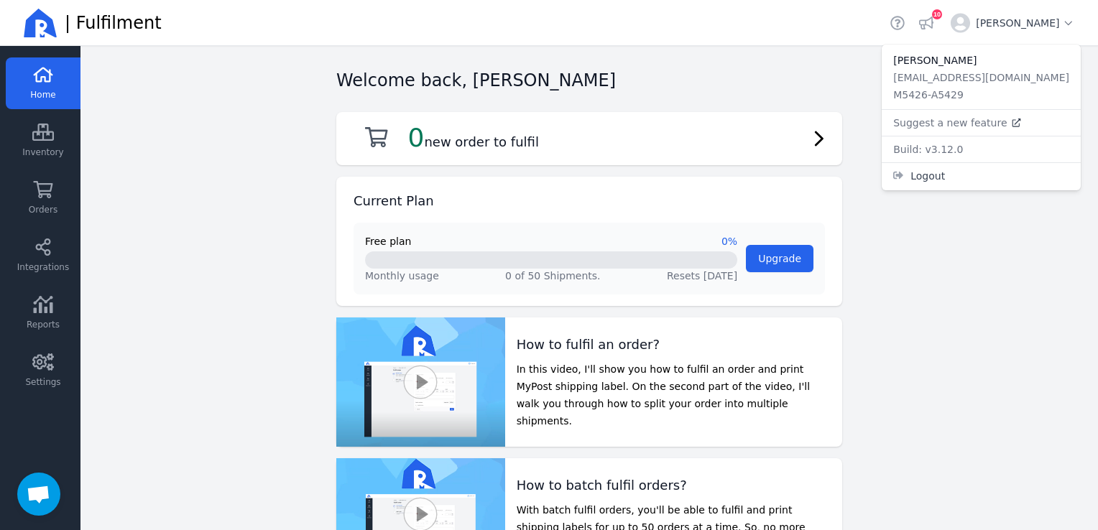
click at [908, 98] on main "Welcome back, Laura Van Breukelen 0 new order to fulfil Current Plan Free plan …" at bounding box center [589, 288] width 1018 height 484
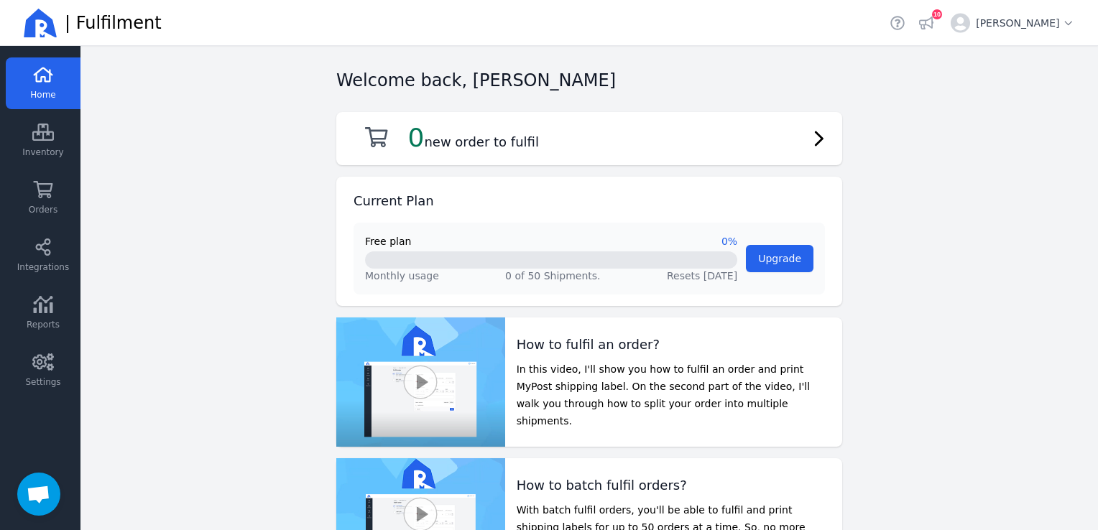
click at [1006, 134] on main "Welcome back, Laura Van Breukelen 0 new order to fulfil Current Plan Free plan …" at bounding box center [589, 288] width 1018 height 484
drag, startPoint x: 550, startPoint y: 1, endPoint x: 198, endPoint y: 110, distance: 367.8
click at [198, 110] on main "Welcome back, Laura Van Breukelen 0 new order to fulfil Current Plan Free plan …" at bounding box center [589, 288] width 1018 height 484
drag, startPoint x: 45, startPoint y: 24, endPoint x: 930, endPoint y: 141, distance: 893.2
click at [930, 137] on main "Welcome back, Laura Van Breukelen 0 new order to fulfil Current Plan Free plan …" at bounding box center [589, 288] width 1018 height 484
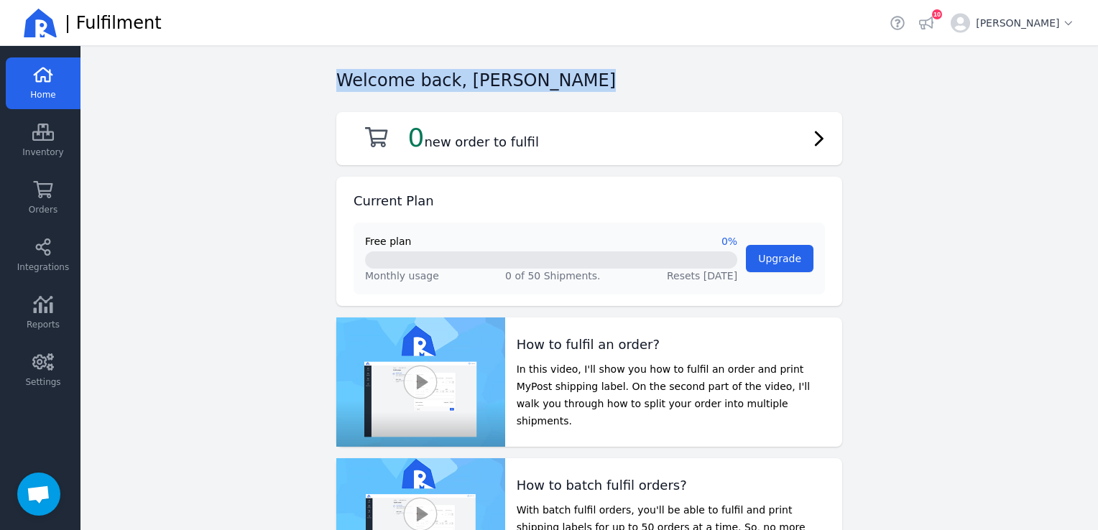
drag, startPoint x: 264, startPoint y: 1, endPoint x: 194, endPoint y: 101, distance: 121.8
click at [194, 101] on main "Welcome back, Laura Van Breukelen 0 new order to fulfil Current Plan Free plan …" at bounding box center [589, 288] width 1018 height 484
drag, startPoint x: 1041, startPoint y: 0, endPoint x: 879, endPoint y: 483, distance: 509.6
click at [879, 483] on main "Welcome back, Laura Van Breukelen 0 new order to fulfil Current Plan Free plan …" at bounding box center [589, 288] width 1018 height 484
drag, startPoint x: 919, startPoint y: 166, endPoint x: 911, endPoint y: 139, distance: 28.0
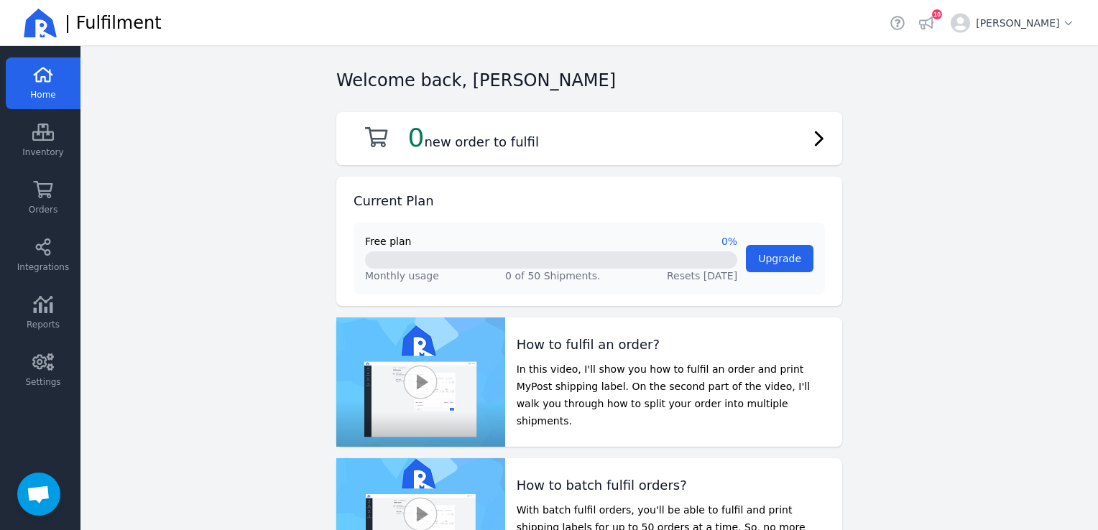
click at [911, 139] on main "Welcome back, Laura Van Breukelen 0 new order to fulfil Current Plan Free plan …" at bounding box center [589, 288] width 1018 height 484
drag, startPoint x: 1017, startPoint y: 7, endPoint x: 944, endPoint y: 272, distance: 274.3
click at [944, 272] on main "Welcome back, Laura Van Breukelen 0 new order to fulfil Current Plan Free plan …" at bounding box center [589, 288] width 1018 height 484
click at [923, 112] on main "Welcome back, Laura Van Breukelen 0 new order to fulfil Current Plan Free plan …" at bounding box center [589, 288] width 1018 height 484
drag, startPoint x: 1028, startPoint y: 27, endPoint x: 822, endPoint y: 68, distance: 210.2
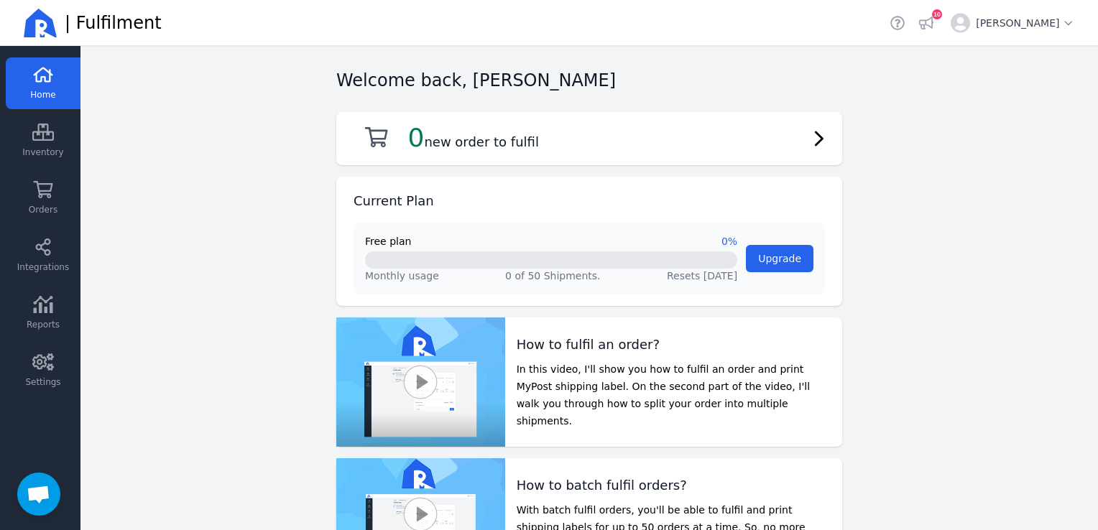
click at [822, 68] on div "Welcome back, Laura Van Breukelen 0 new order to fulfil Current Plan Free plan …" at bounding box center [589, 377] width 552 height 663
drag, startPoint x: 139, startPoint y: 32, endPoint x: 161, endPoint y: 367, distance: 336.4
click at [161, 367] on main "Welcome back, Laura Van Breukelen 0 new order to fulfil Current Plan Free plan …" at bounding box center [589, 288] width 1018 height 484
drag, startPoint x: 216, startPoint y: 1, endPoint x: 216, endPoint y: 290, distance: 288.2
click at [216, 290] on main "Welcome back, Laura Van Breukelen 0 new order to fulfil Current Plan Free plan …" at bounding box center [589, 288] width 1018 height 484
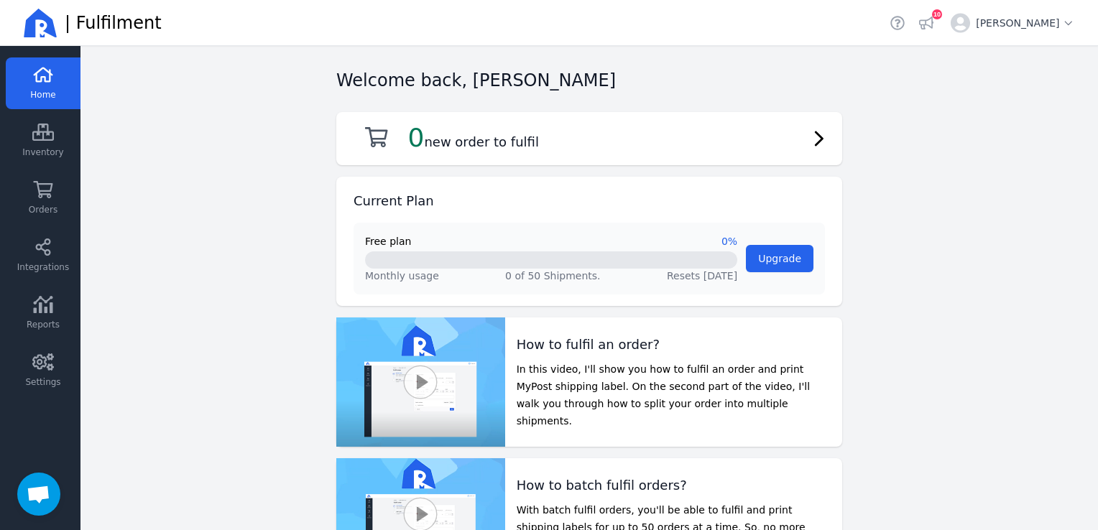
click at [158, 226] on main "Welcome back, Laura Van Breukelen 0 new order to fulfil Current Plan Free plan …" at bounding box center [589, 288] width 1018 height 484
click at [172, 227] on main "Welcome back, Laura Van Breukelen 0 new order to fulfil Current Plan Free plan …" at bounding box center [589, 288] width 1018 height 484
click at [966, 106] on main "Welcome back, Laura Van Breukelen 0 new order to fulfil Current Plan Free plan …" at bounding box center [589, 288] width 1018 height 484
click at [42, 139] on icon at bounding box center [43, 132] width 22 height 17
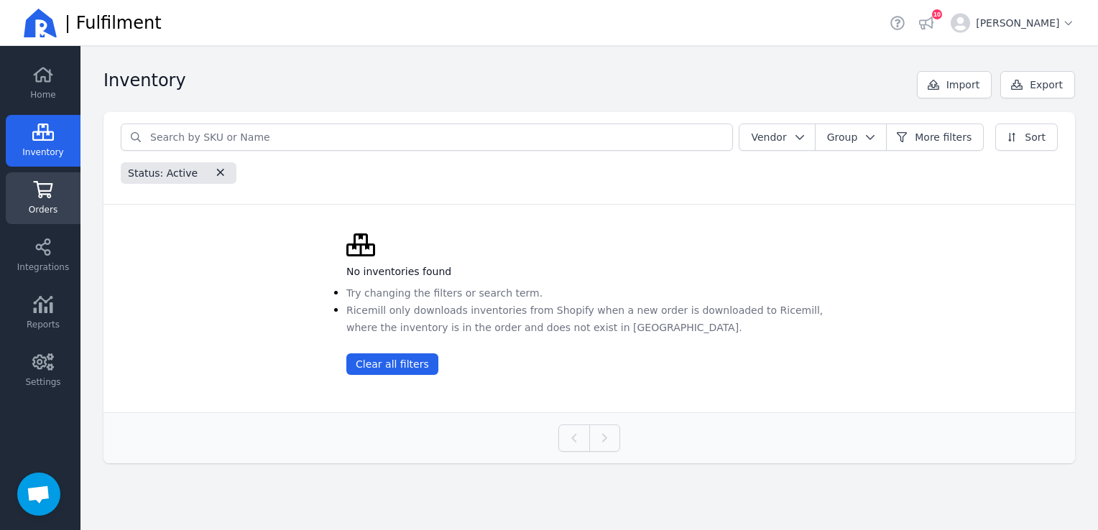
click at [45, 197] on icon at bounding box center [43, 189] width 22 height 17
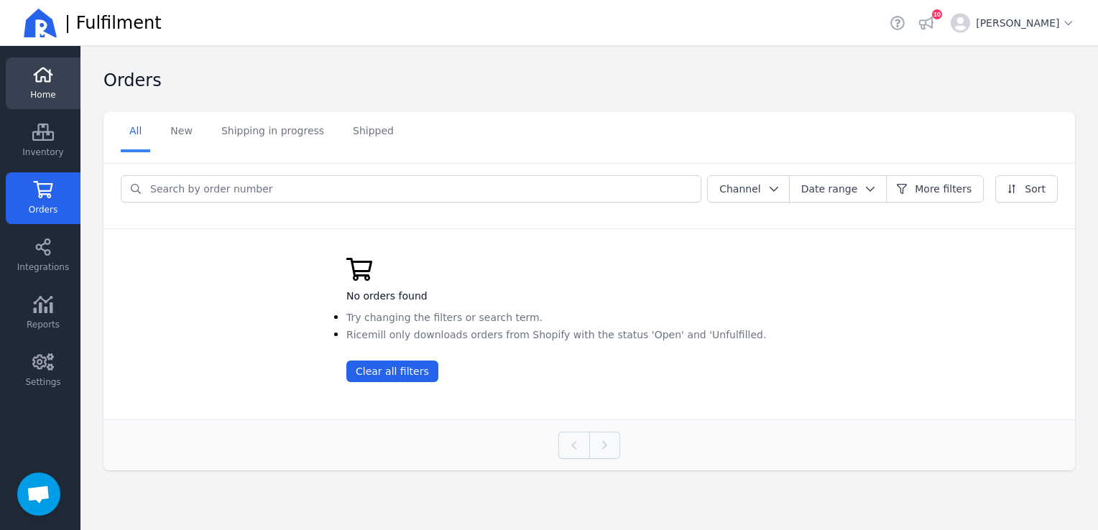
click at [30, 82] on link "Home" at bounding box center [43, 83] width 75 height 52
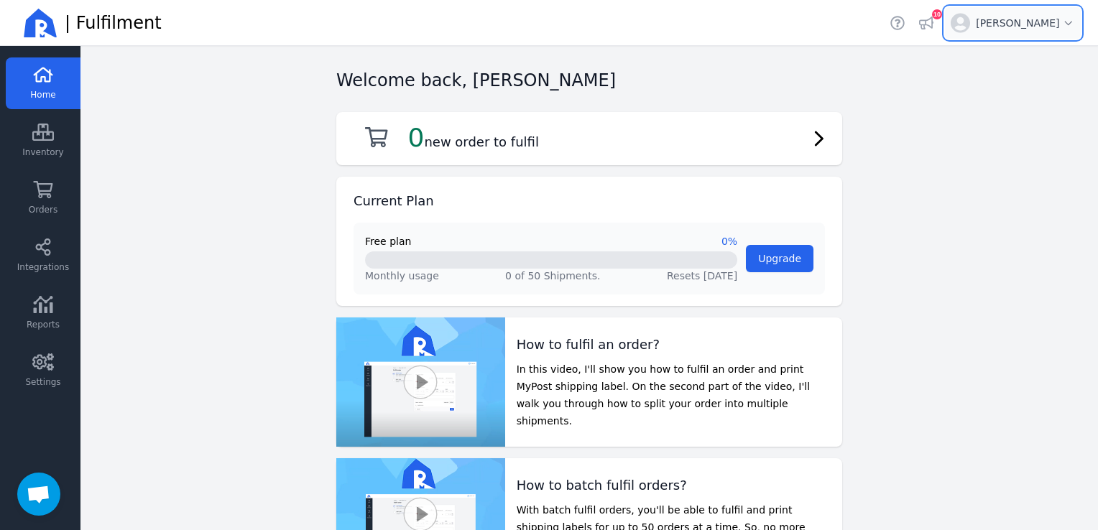
click at [1067, 24] on icon "button" at bounding box center [1068, 24] width 7 height 4
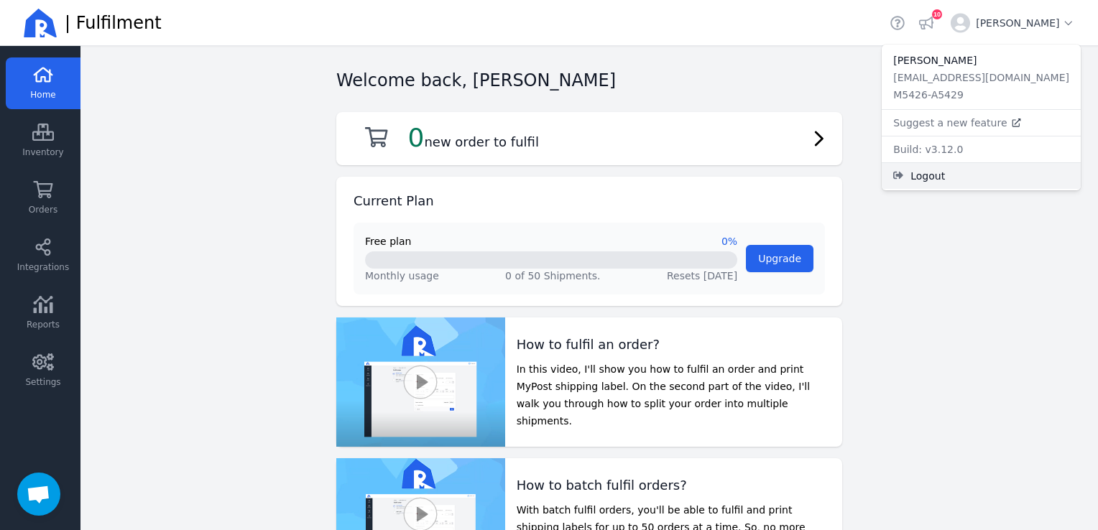
click at [993, 177] on span "Logout" at bounding box center [990, 176] width 159 height 14
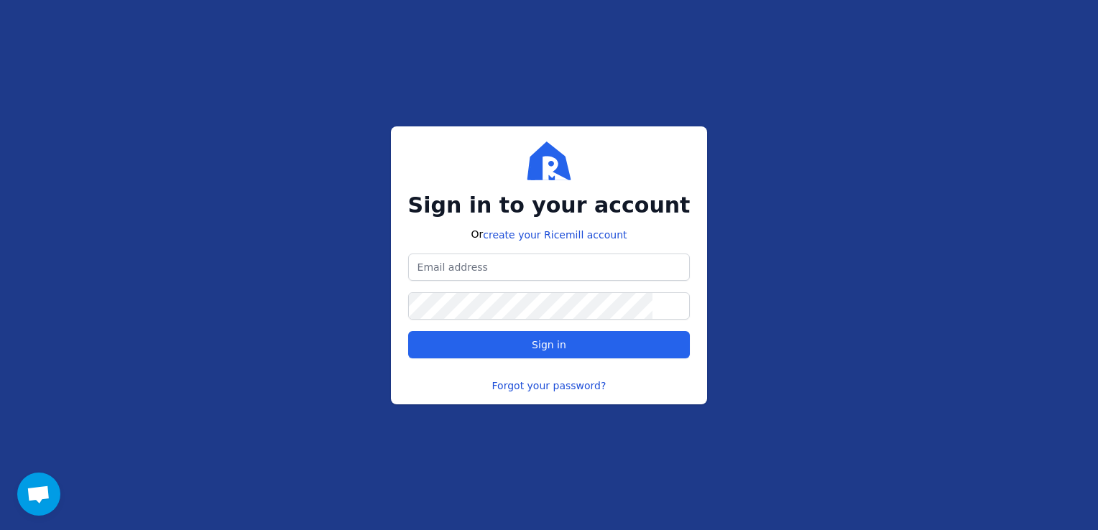
type input "ASHLEY ALBA"
